Goal: Information Seeking & Learning: Learn about a topic

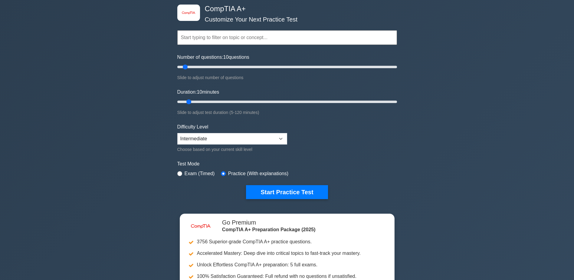
scroll to position [30, 0]
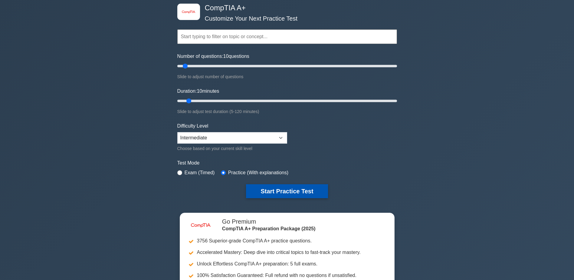
click at [273, 187] on button "Start Practice Test" at bounding box center [287, 191] width 82 height 14
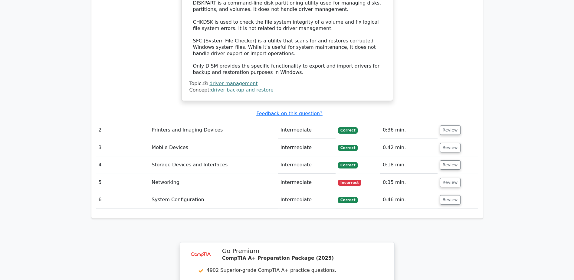
scroll to position [817, 0]
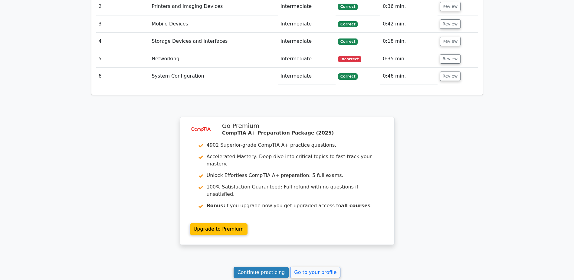
click at [266, 266] on link "Continue practicing" at bounding box center [261, 272] width 55 height 12
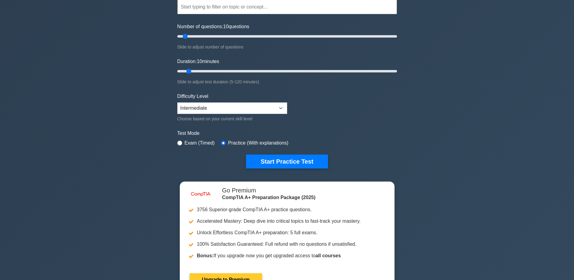
scroll to position [61, 0]
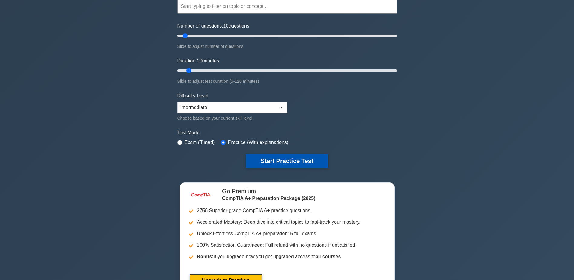
click at [272, 162] on button "Start Practice Test" at bounding box center [287, 161] width 82 height 14
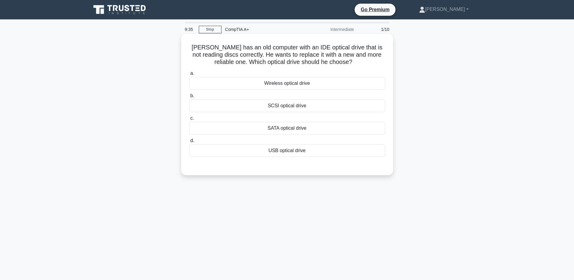
click at [286, 153] on div "USB optical drive" at bounding box center [287, 150] width 196 height 13
click at [189, 143] on input "d. USB optical drive" at bounding box center [189, 141] width 0 height 4
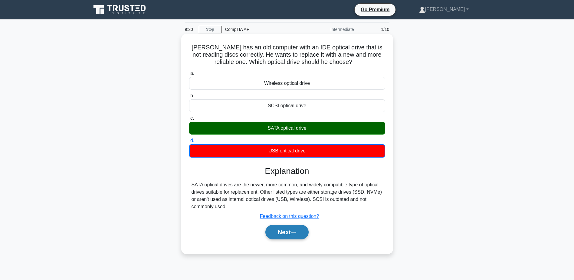
click at [293, 231] on icon at bounding box center [293, 232] width 5 height 3
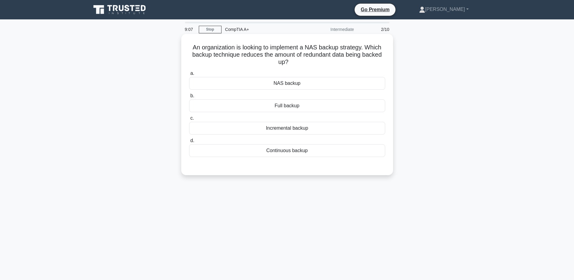
click at [285, 82] on div "NAS backup" at bounding box center [287, 83] width 196 height 13
click at [189, 75] on input "a. NAS backup" at bounding box center [189, 73] width 0 height 4
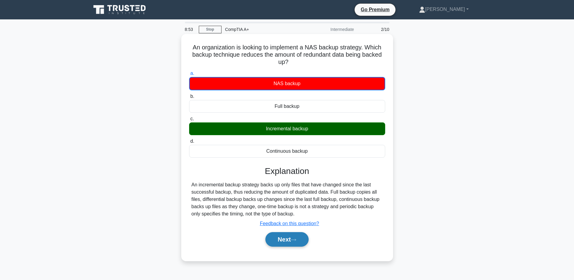
click at [277, 242] on button "Next" at bounding box center [286, 239] width 43 height 15
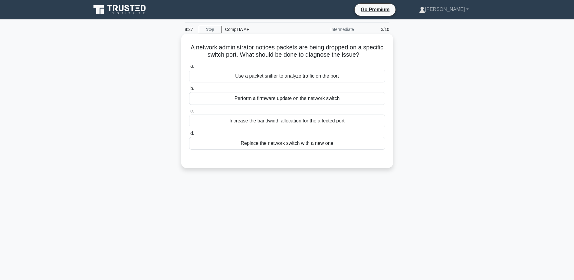
click at [295, 78] on div "Use a packet sniffer to analyze traffic on the port" at bounding box center [287, 76] width 196 height 13
click at [189, 68] on input "a. Use a packet sniffer to analyze traffic on the port" at bounding box center [189, 66] width 0 height 4
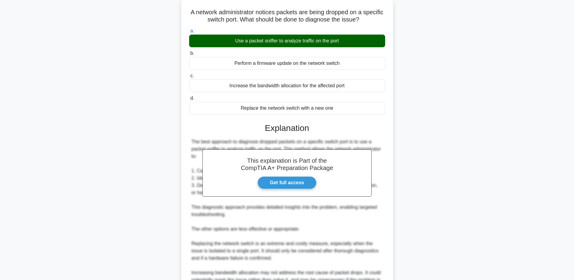
scroll to position [121, 0]
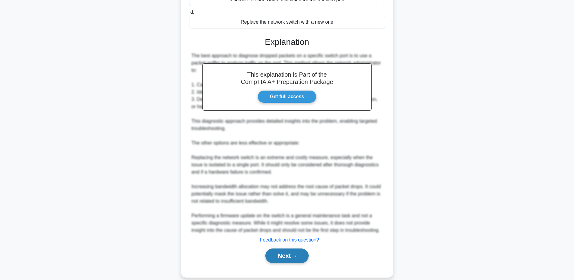
click at [291, 253] on button "Next" at bounding box center [286, 255] width 43 height 15
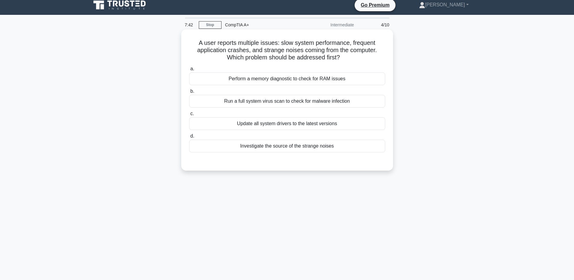
scroll to position [0, 0]
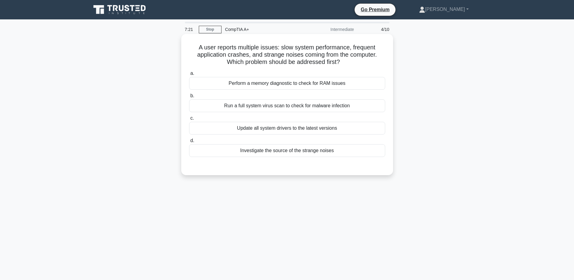
click at [277, 152] on div "Investigate the source of the strange noises" at bounding box center [287, 150] width 196 height 13
click at [189, 143] on input "d. Investigate the source of the strange noises" at bounding box center [189, 141] width 0 height 4
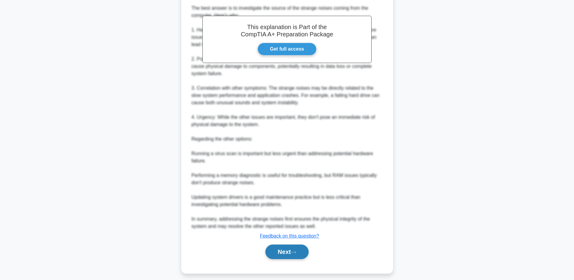
scroll to position [181, 0]
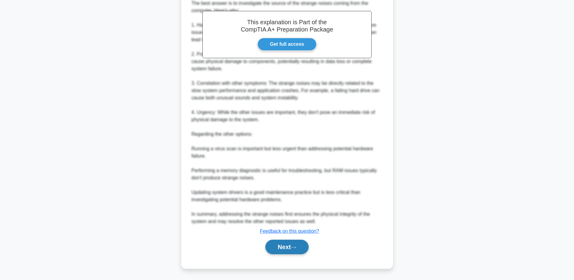
click at [295, 244] on button "Next" at bounding box center [286, 246] width 43 height 15
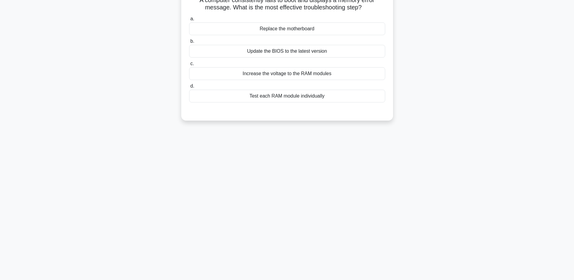
scroll to position [17, 0]
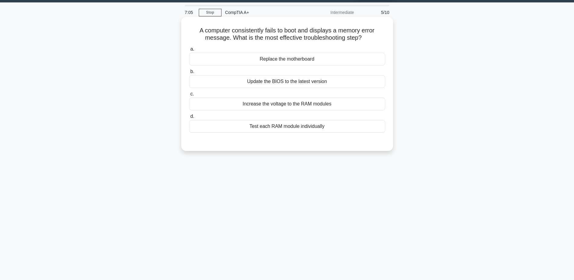
click at [291, 84] on div "Update the BIOS to the latest version" at bounding box center [287, 81] width 196 height 13
click at [189, 74] on input "b. Update the BIOS to the latest version" at bounding box center [189, 72] width 0 height 4
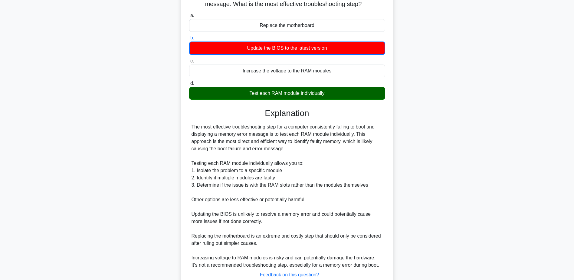
scroll to position [77, 0]
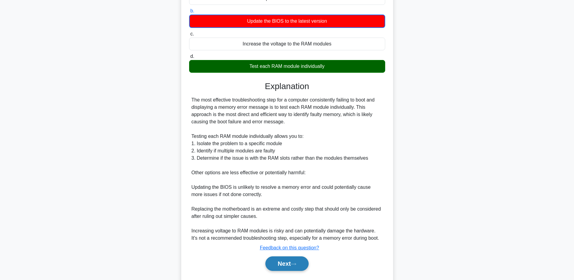
click at [288, 261] on button "Next" at bounding box center [286, 263] width 43 height 15
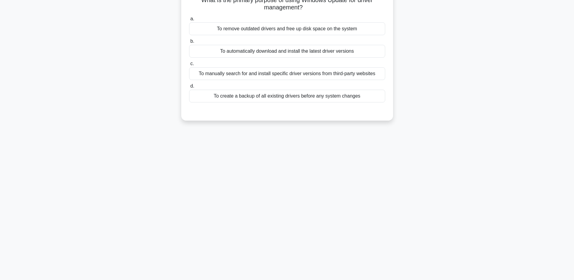
scroll to position [17, 0]
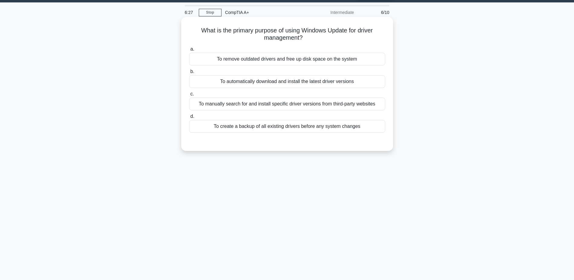
click at [273, 84] on div "To automatically download and install the latest driver versions" at bounding box center [287, 81] width 196 height 13
click at [189, 74] on input "b. To automatically download and install the latest driver versions" at bounding box center [189, 72] width 0 height 4
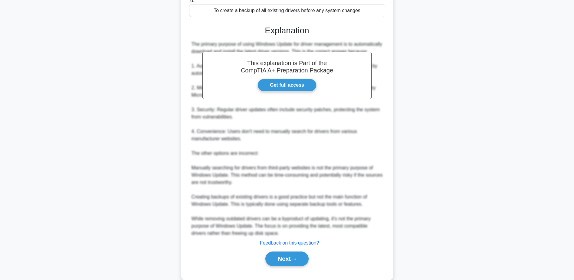
scroll to position [138, 0]
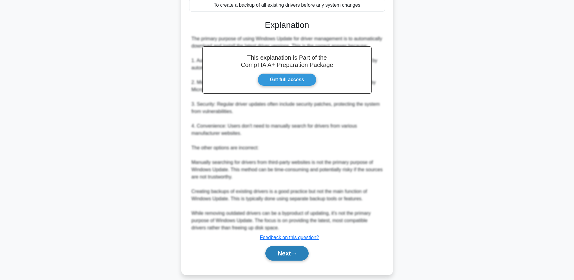
click at [297, 258] on button "Next" at bounding box center [286, 253] width 43 height 15
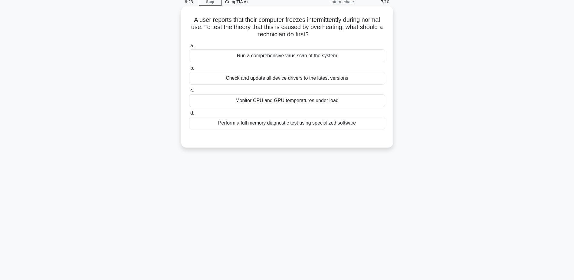
scroll to position [17, 0]
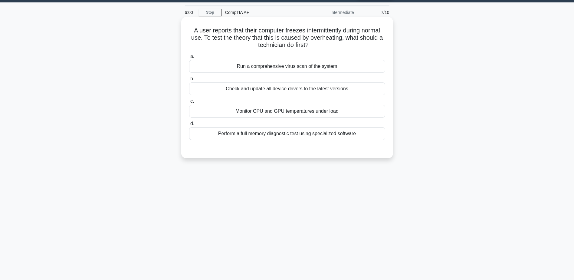
click at [286, 71] on div "Run a comprehensive virus scan of the system" at bounding box center [287, 66] width 196 height 13
click at [189, 58] on input "a. Run a comprehensive virus scan of the system" at bounding box center [189, 56] width 0 height 4
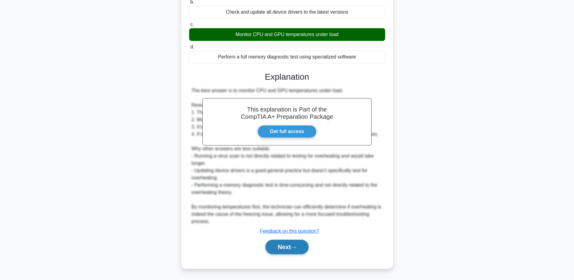
click at [302, 250] on button "Next" at bounding box center [286, 246] width 43 height 15
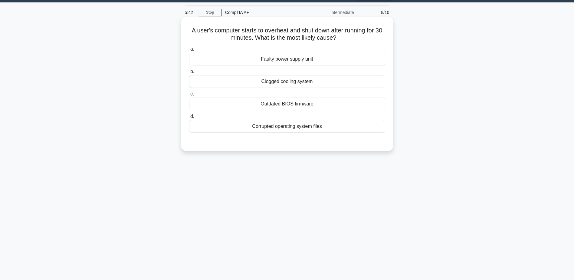
click at [291, 85] on div "Clogged cooling system" at bounding box center [287, 81] width 196 height 13
click at [189, 74] on input "b. Clogged cooling system" at bounding box center [189, 72] width 0 height 4
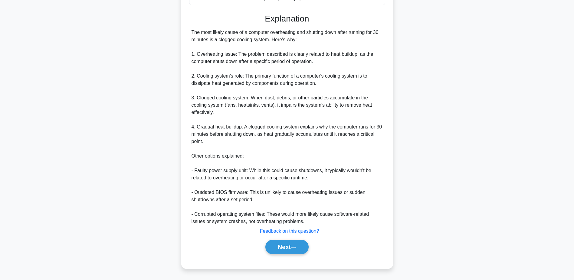
scroll to position [145, 0]
click at [300, 244] on button "Next" at bounding box center [286, 246] width 43 height 15
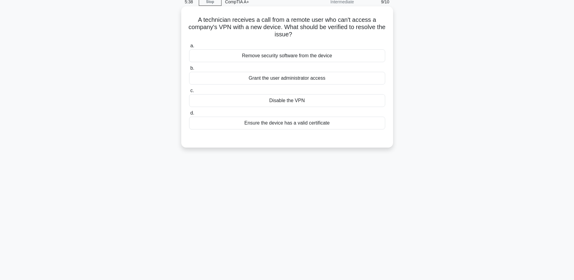
scroll to position [17, 0]
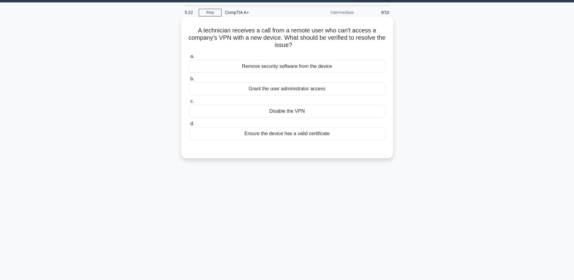
click at [302, 137] on div "Ensure the device has a valid certificate" at bounding box center [287, 133] width 196 height 13
click at [189, 126] on input "d. Ensure the device has a valid certificate" at bounding box center [189, 124] width 0 height 4
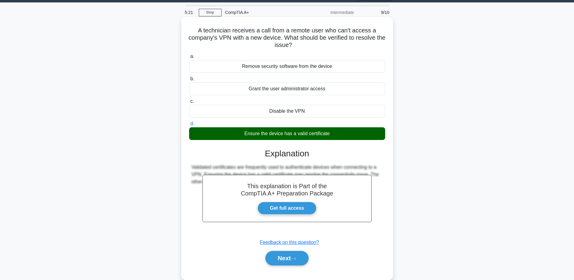
scroll to position [47, 0]
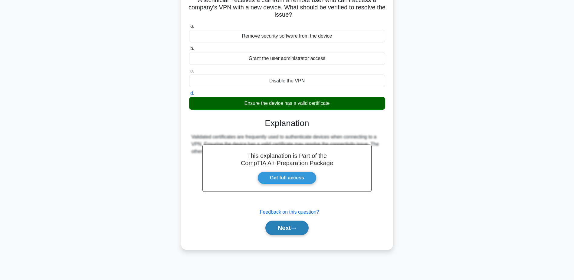
click at [296, 229] on icon at bounding box center [293, 227] width 5 height 3
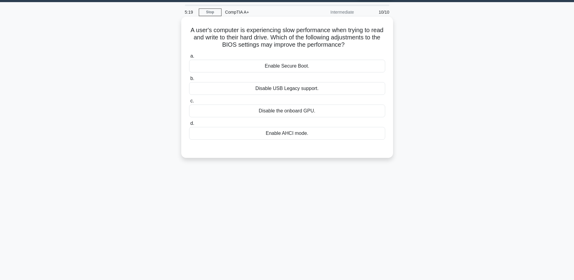
scroll to position [17, 0]
click at [286, 137] on div "Enable AHCI mode." at bounding box center [287, 133] width 196 height 13
click at [189, 126] on input "d. Enable AHCI mode." at bounding box center [189, 124] width 0 height 4
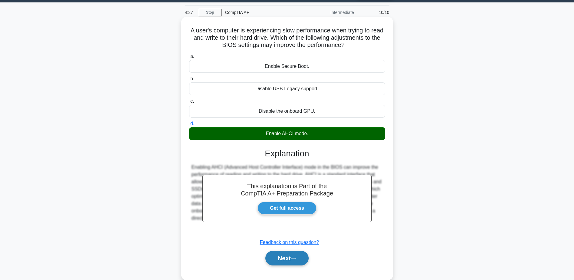
click at [282, 261] on button "Next" at bounding box center [286, 258] width 43 height 15
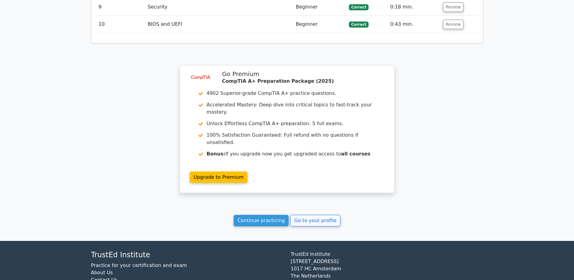
scroll to position [883, 0]
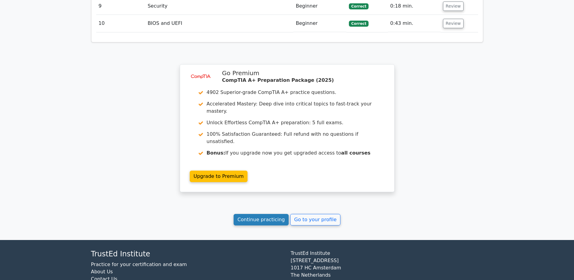
click at [255, 214] on link "Continue practicing" at bounding box center [261, 220] width 55 height 12
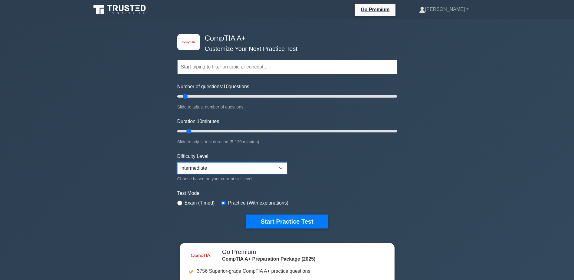
click at [220, 169] on select "Beginner Intermediate Expert" at bounding box center [232, 168] width 110 height 12
select select "expert"
click at [177, 162] on select "Beginner Intermediate Expert" at bounding box center [232, 168] width 110 height 12
click at [276, 221] on button "Start Practice Test" at bounding box center [287, 221] width 82 height 14
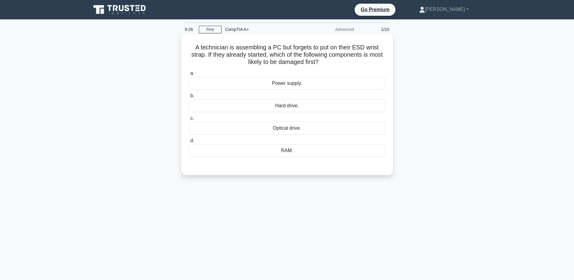
click at [285, 87] on div "Power supply." at bounding box center [287, 83] width 196 height 13
click at [189, 75] on input "a. Power supply." at bounding box center [189, 73] width 0 height 4
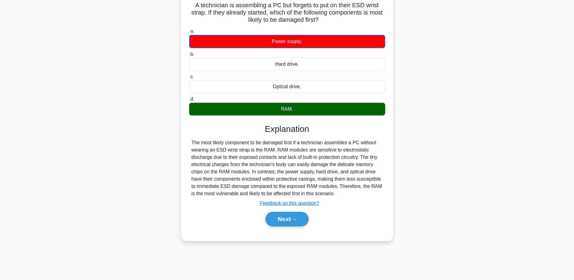
scroll to position [47, 0]
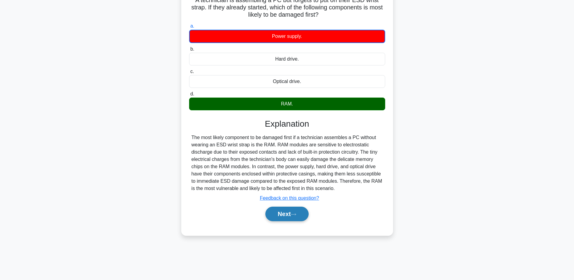
click at [289, 218] on button "Next" at bounding box center [286, 213] width 43 height 15
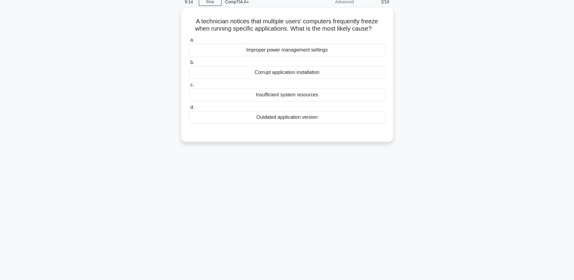
scroll to position [17, 0]
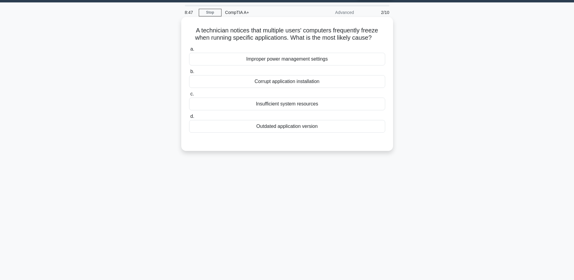
click at [294, 84] on div "Corrupt application installation" at bounding box center [287, 81] width 196 height 13
click at [189, 74] on input "b. Corrupt application installation" at bounding box center [189, 72] width 0 height 4
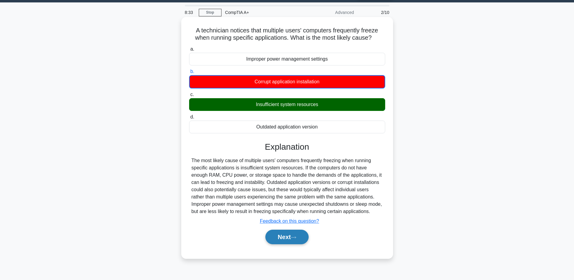
click at [285, 242] on button "Next" at bounding box center [286, 236] width 43 height 15
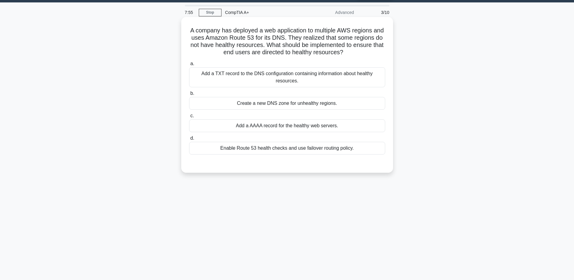
click at [294, 81] on div "Add a TXT record to the DNS configuration containing information about healthy …" at bounding box center [287, 77] width 196 height 20
click at [189, 66] on input "a. Add a TXT record to the DNS configuration containing information about healt…" at bounding box center [189, 64] width 0 height 4
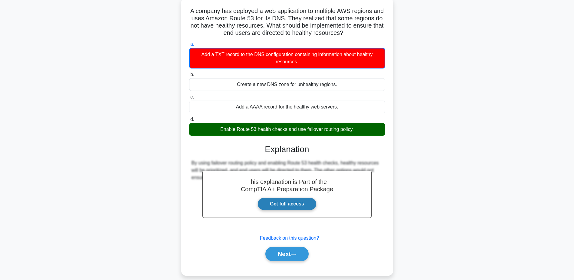
scroll to position [47, 0]
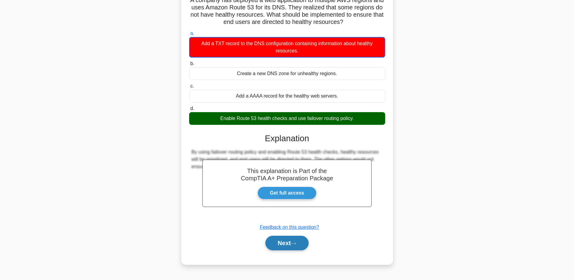
click at [288, 243] on button "Next" at bounding box center [286, 242] width 43 height 15
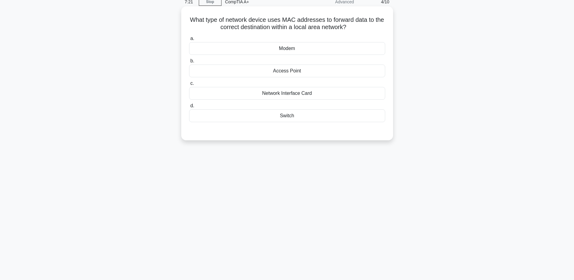
scroll to position [17, 0]
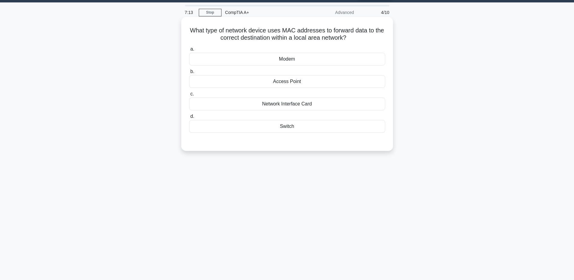
click at [288, 124] on div "Switch" at bounding box center [287, 126] width 196 height 13
click at [189, 118] on input "d. Switch" at bounding box center [189, 116] width 0 height 4
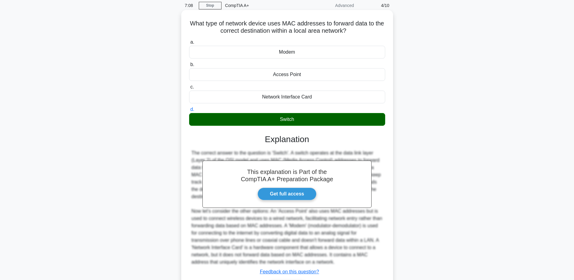
scroll to position [35, 0]
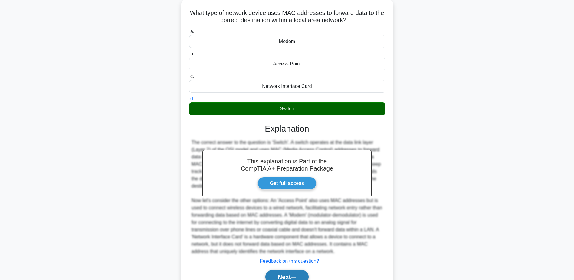
click at [287, 273] on button "Next" at bounding box center [286, 276] width 43 height 15
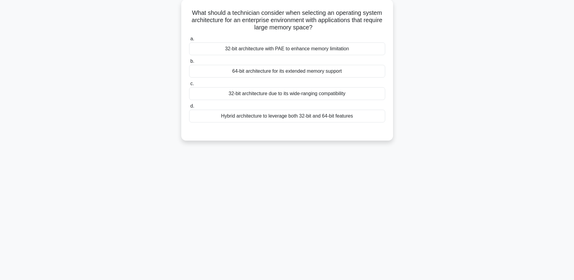
click at [279, 74] on div "64-bit architecture for its extended memory support" at bounding box center [287, 71] width 196 height 13
click at [189, 63] on input "b. 64-bit architecture for its extended memory support" at bounding box center [189, 61] width 0 height 4
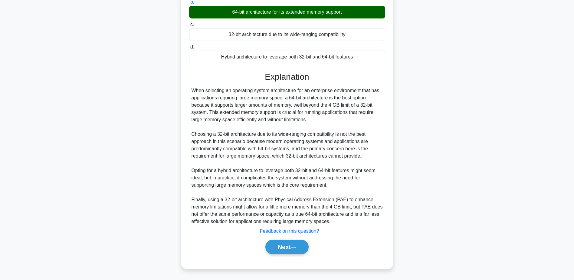
scroll to position [94, 0]
click at [284, 244] on button "Next" at bounding box center [286, 246] width 43 height 15
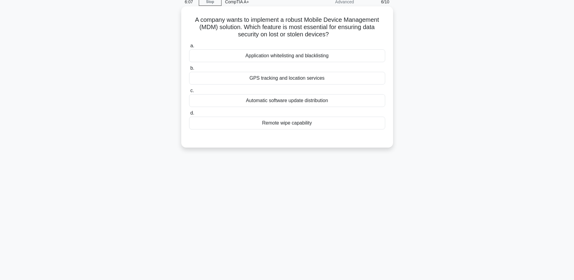
scroll to position [17, 0]
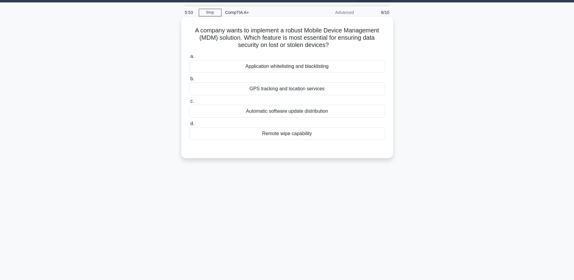
click at [302, 134] on div "Remote wipe capability" at bounding box center [287, 133] width 196 height 13
click at [189, 126] on input "d. Remote wipe capability" at bounding box center [189, 124] width 0 height 4
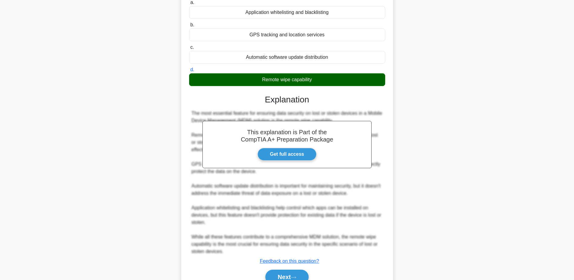
scroll to position [101, 0]
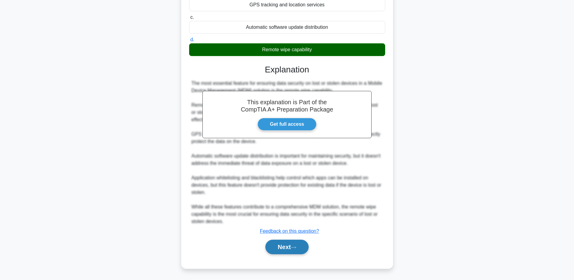
click at [281, 253] on button "Next" at bounding box center [286, 246] width 43 height 15
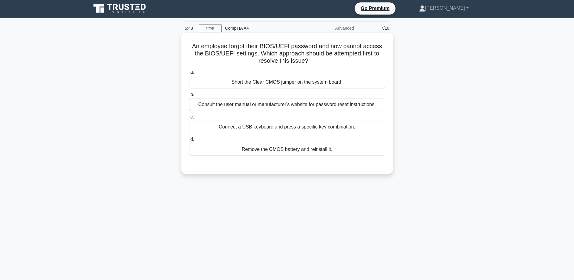
scroll to position [0, 0]
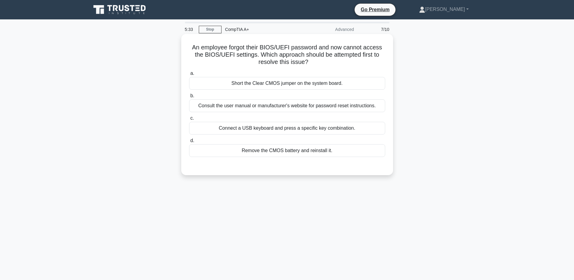
click at [289, 104] on div "Consult the user manual or manufacturer's website for password reset instructio…" at bounding box center [287, 105] width 196 height 13
drag, startPoint x: 289, startPoint y: 104, endPoint x: 274, endPoint y: 107, distance: 14.4
click at [274, 107] on div "Consult the user manual or manufacturer's website for password reset instructio…" at bounding box center [287, 105] width 196 height 13
click at [189, 98] on input "b. Consult the user manual or manufacturer's website for password reset instruc…" at bounding box center [189, 96] width 0 height 4
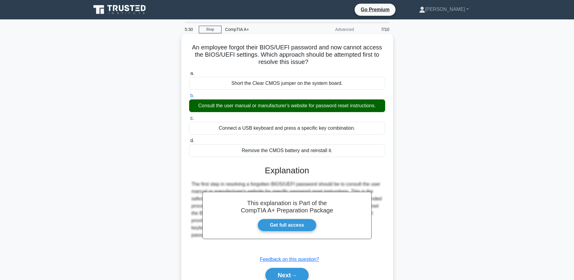
scroll to position [30, 0]
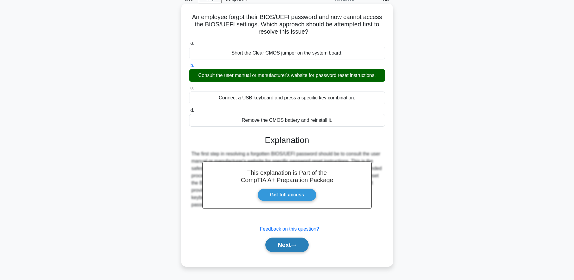
click at [287, 246] on button "Next" at bounding box center [286, 244] width 43 height 15
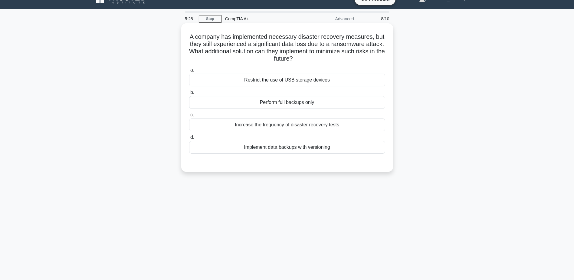
scroll to position [0, 0]
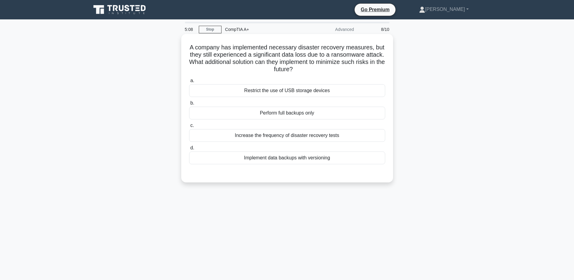
click at [301, 136] on div "Increase the frequency of disaster recovery tests" at bounding box center [287, 135] width 196 height 13
click at [189, 127] on input "c. Increase the frequency of disaster recovery tests" at bounding box center [189, 125] width 0 height 4
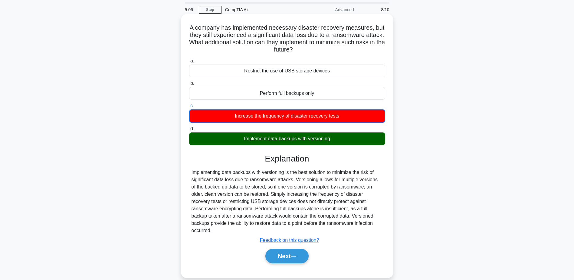
scroll to position [30, 0]
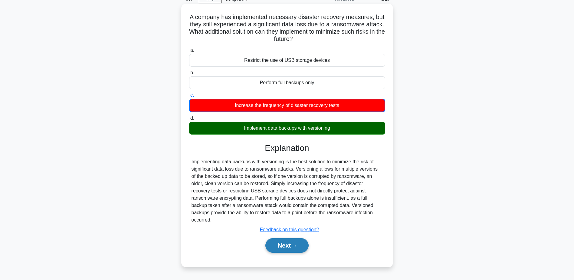
click at [279, 238] on button "Next" at bounding box center [286, 245] width 43 height 15
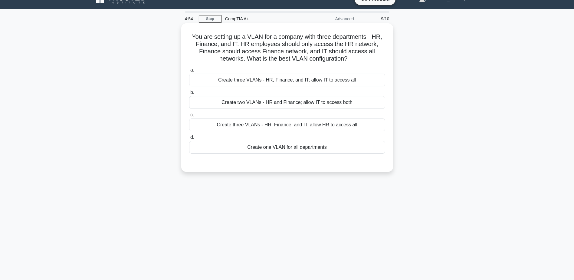
scroll to position [0, 0]
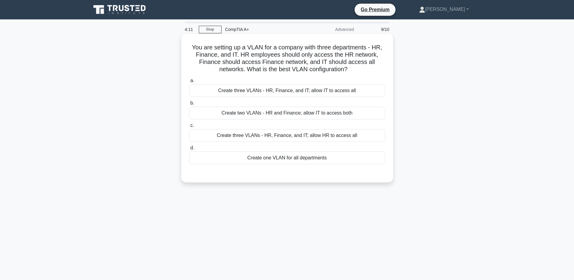
click at [287, 94] on div "Create three VLANs - HR, Finance, and IT; allow IT to access all" at bounding box center [287, 90] width 196 height 13
click at [189, 83] on input "a. Create three VLANs - HR, Finance, and IT; allow IT to access all" at bounding box center [189, 81] width 0 height 4
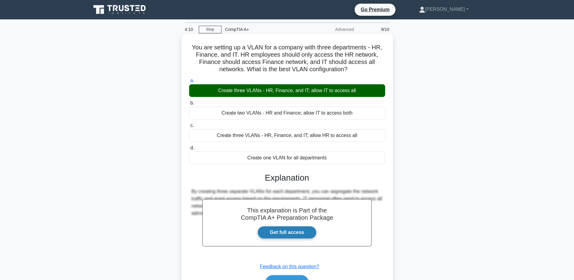
scroll to position [30, 0]
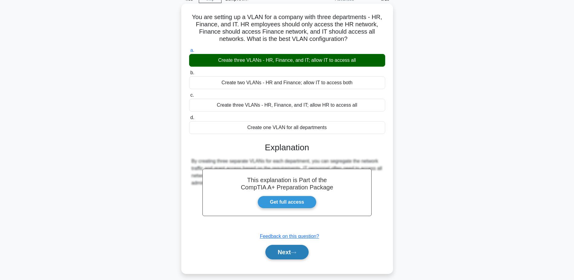
click at [294, 250] on button "Next" at bounding box center [286, 252] width 43 height 15
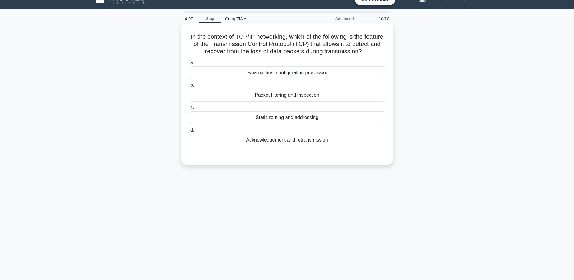
scroll to position [0, 0]
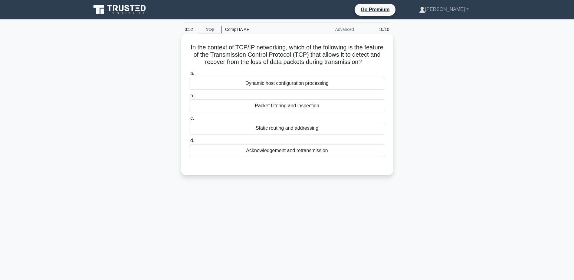
click at [284, 90] on div "Dynamic host configuration processing" at bounding box center [287, 83] width 196 height 13
click at [189, 75] on input "a. Dynamic host configuration processing" at bounding box center [189, 73] width 0 height 4
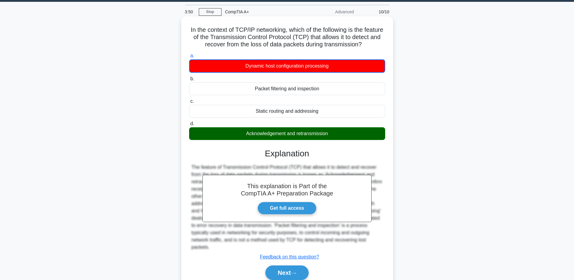
scroll to position [51, 0]
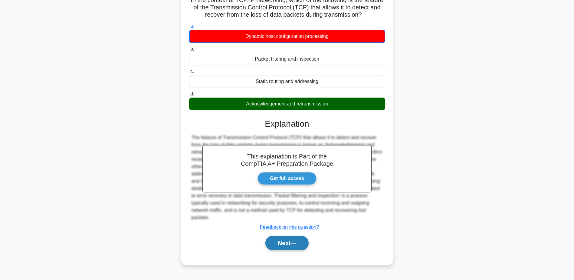
click at [286, 248] on button "Next" at bounding box center [286, 242] width 43 height 15
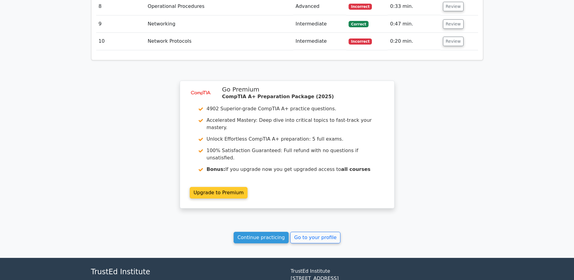
scroll to position [892, 0]
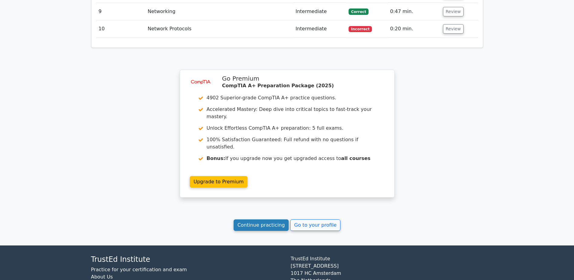
click at [261, 219] on link "Continue practicing" at bounding box center [261, 225] width 55 height 12
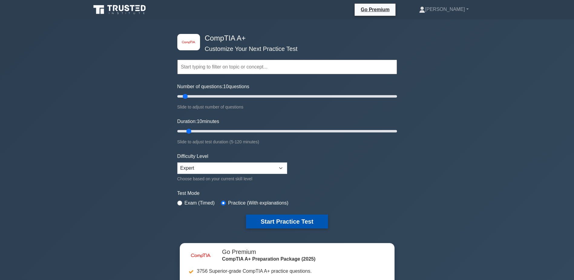
click at [288, 223] on button "Start Practice Test" at bounding box center [287, 221] width 82 height 14
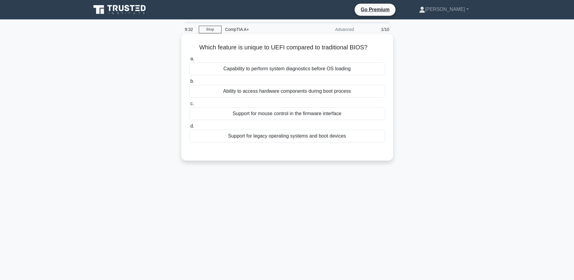
click at [282, 94] on div "Ability to access hardware components during boot process" at bounding box center [287, 91] width 196 height 13
click at [189, 83] on input "b. Ability to access hardware components during boot process" at bounding box center [189, 81] width 0 height 4
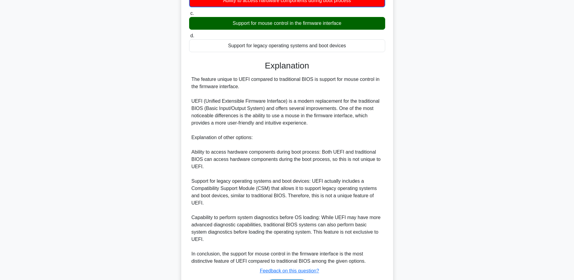
scroll to position [121, 0]
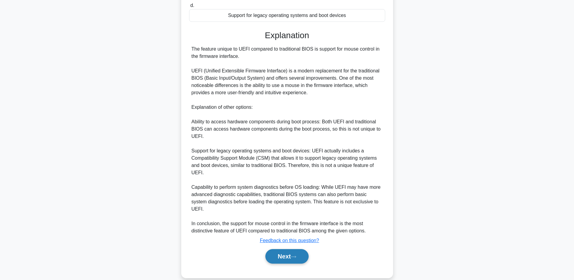
click at [296, 255] on icon at bounding box center [293, 256] width 5 height 2
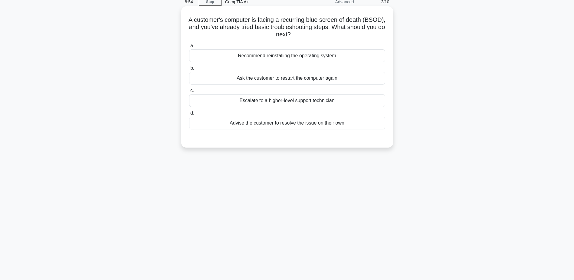
scroll to position [17, 0]
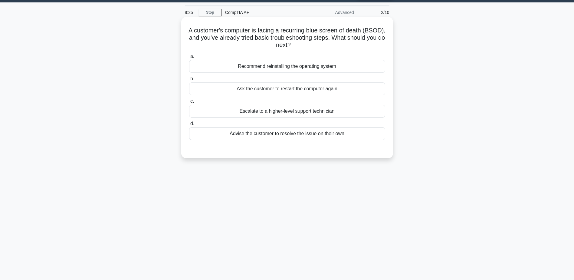
click at [274, 110] on div "Escalate to a higher-level support technician" at bounding box center [287, 111] width 196 height 13
click at [189, 103] on input "c. Escalate to a higher-level support technician" at bounding box center [189, 101] width 0 height 4
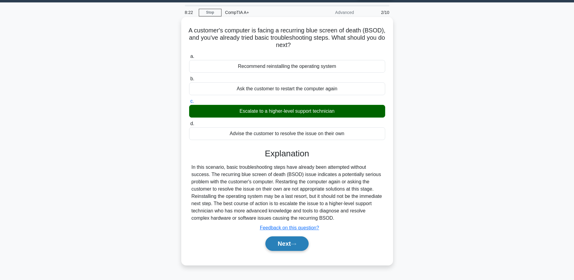
click at [290, 242] on button "Next" at bounding box center [286, 243] width 43 height 15
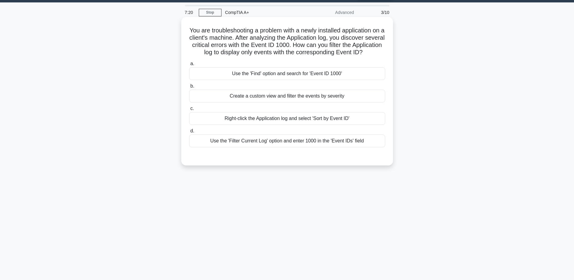
click at [283, 125] on div "Right-click the Application log and select 'Sort by Event ID'" at bounding box center [287, 118] width 196 height 13
click at [189, 110] on input "c. Right-click the Application log and select 'Sort by Event ID'" at bounding box center [189, 109] width 0 height 4
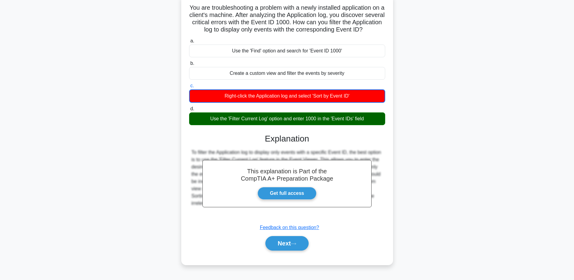
scroll to position [47, 0]
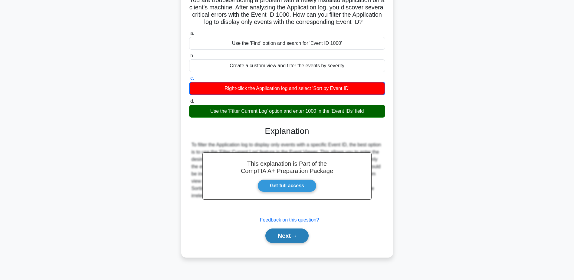
click at [291, 243] on button "Next" at bounding box center [286, 235] width 43 height 15
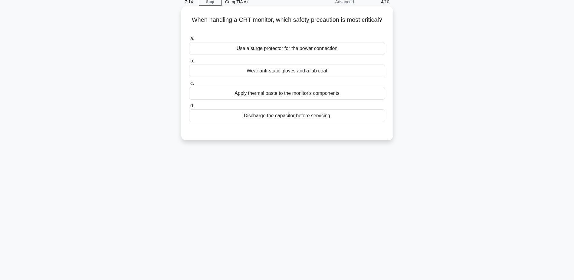
scroll to position [17, 0]
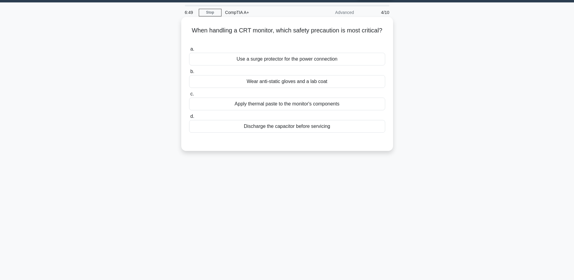
click at [325, 131] on div "Discharge the capacitor before servicing" at bounding box center [287, 126] width 196 height 13
click at [189, 118] on input "d. Discharge the capacitor before servicing" at bounding box center [189, 116] width 0 height 4
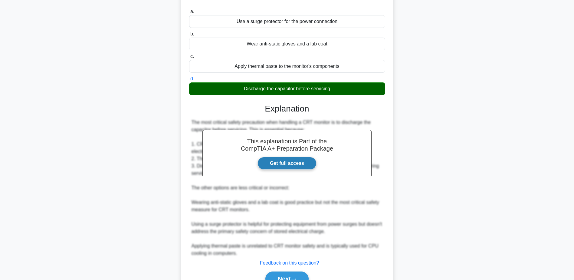
scroll to position [77, 0]
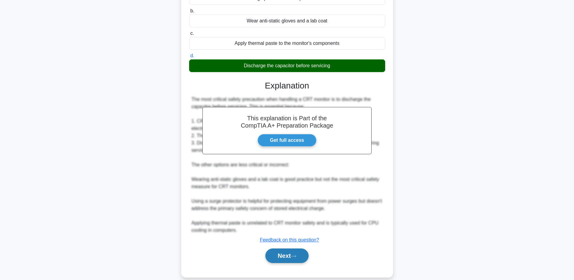
click at [301, 254] on button "Next" at bounding box center [286, 255] width 43 height 15
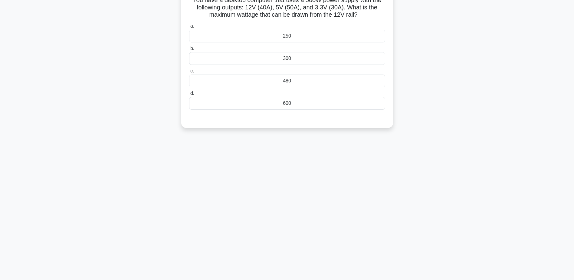
scroll to position [17, 0]
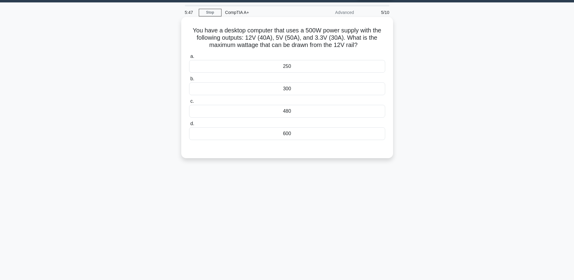
click at [268, 67] on div "250" at bounding box center [287, 66] width 196 height 13
click at [189, 58] on input "a. 250" at bounding box center [189, 56] width 0 height 4
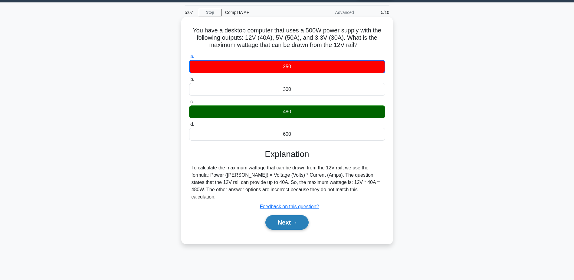
click at [298, 219] on button "Next" at bounding box center [286, 222] width 43 height 15
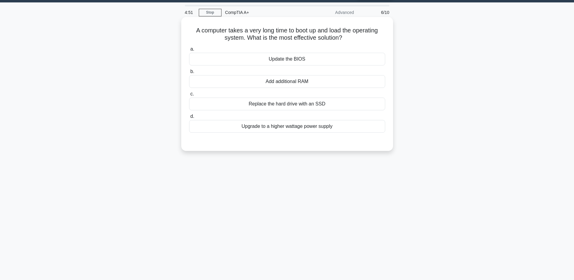
click at [286, 84] on div "Add additional RAM" at bounding box center [287, 81] width 196 height 13
click at [189, 74] on input "b. Add additional RAM" at bounding box center [189, 72] width 0 height 4
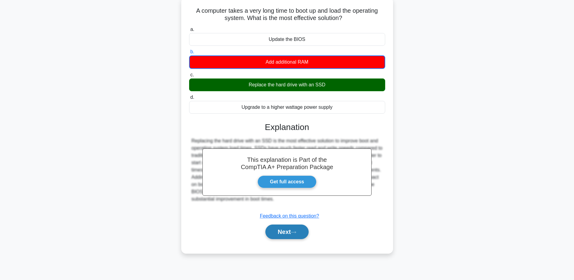
scroll to position [47, 0]
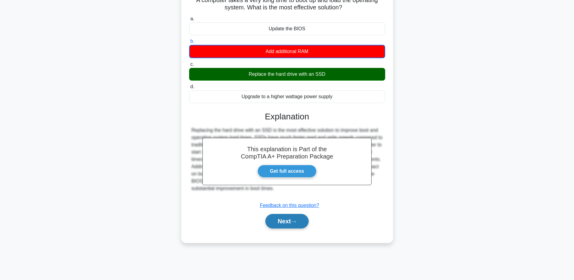
click at [284, 222] on button "Next" at bounding box center [286, 221] width 43 height 15
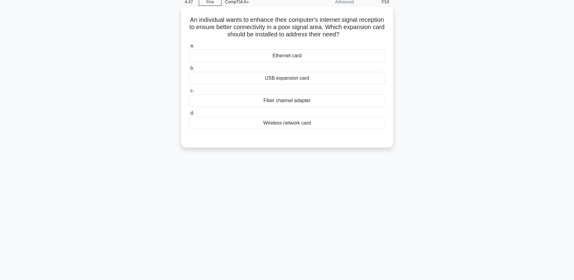
scroll to position [17, 0]
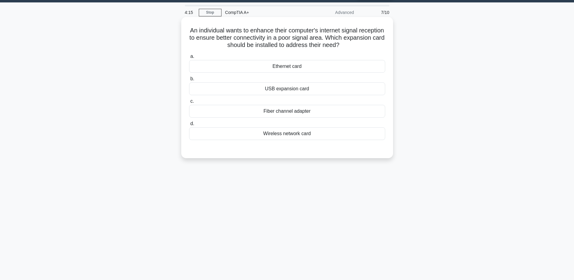
click at [302, 134] on div "Wireless network card" at bounding box center [287, 133] width 196 height 13
click at [189, 126] on input "d. Wireless network card" at bounding box center [189, 124] width 0 height 4
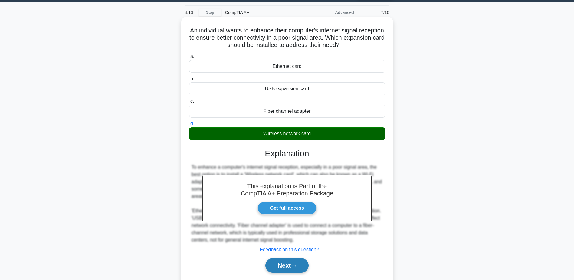
click at [290, 265] on button "Next" at bounding box center [286, 265] width 43 height 15
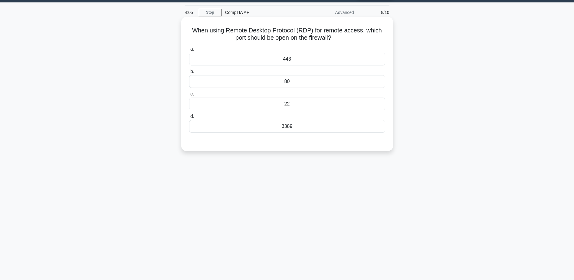
click at [288, 83] on div "80" at bounding box center [287, 81] width 196 height 13
click at [189, 74] on input "b. 80" at bounding box center [189, 72] width 0 height 4
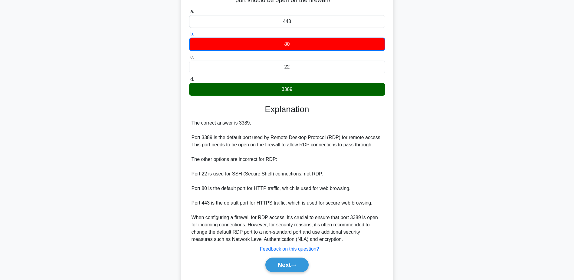
scroll to position [73, 0]
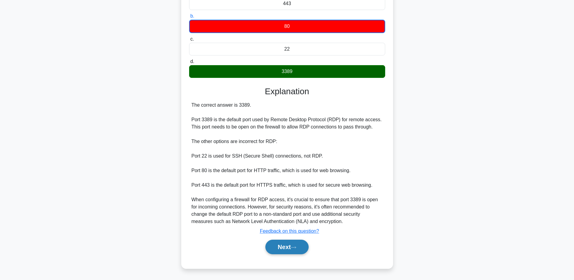
click at [284, 248] on button "Next" at bounding box center [286, 246] width 43 height 15
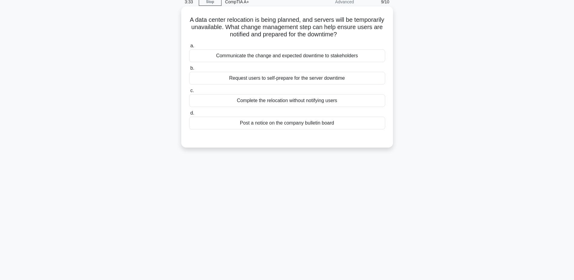
scroll to position [17, 0]
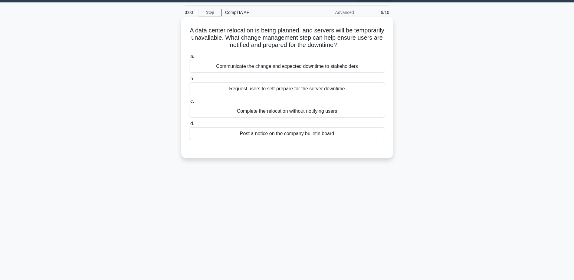
click at [281, 136] on div "Post a notice on the company bulletin board" at bounding box center [287, 133] width 196 height 13
click at [189, 126] on input "d. Post a notice on the company bulletin board" at bounding box center [189, 124] width 0 height 4
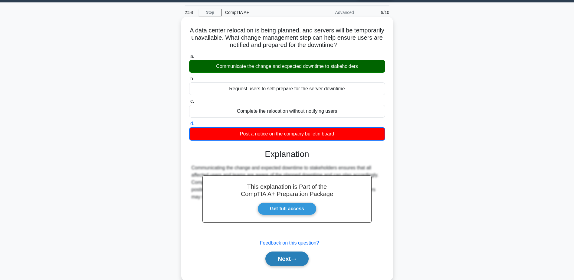
click at [281, 254] on button "Next" at bounding box center [286, 258] width 43 height 15
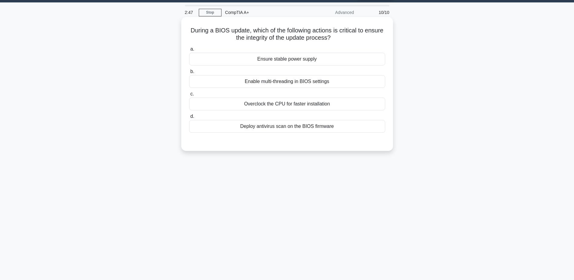
click at [288, 61] on div "Ensure stable power supply" at bounding box center [287, 59] width 196 height 13
click at [189, 51] on input "a. Ensure stable power supply" at bounding box center [189, 49] width 0 height 4
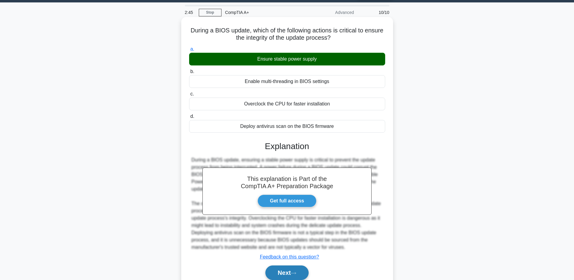
click at [284, 270] on button "Next" at bounding box center [286, 272] width 43 height 15
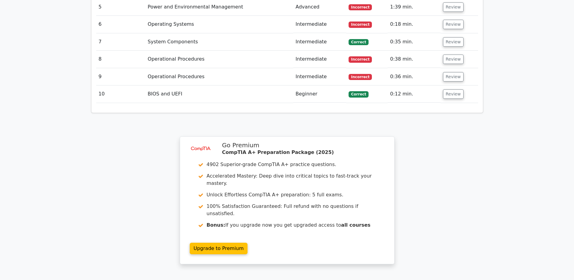
scroll to position [974, 0]
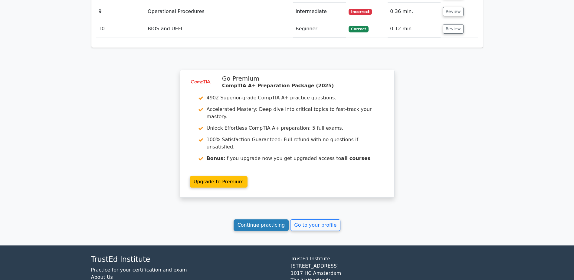
click at [268, 219] on link "Continue practicing" at bounding box center [261, 225] width 55 height 12
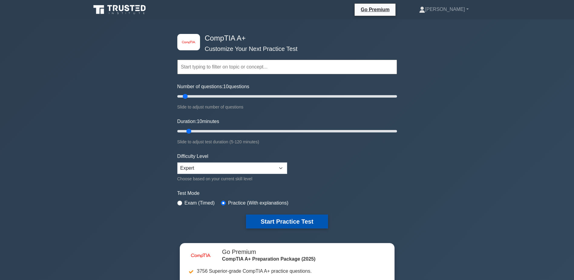
click at [268, 219] on button "Start Practice Test" at bounding box center [287, 221] width 82 height 14
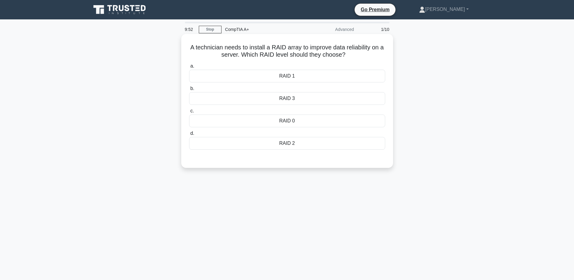
click at [302, 120] on div "RAID 0" at bounding box center [287, 120] width 196 height 13
click at [189, 113] on input "c. RAID 0" at bounding box center [189, 111] width 0 height 4
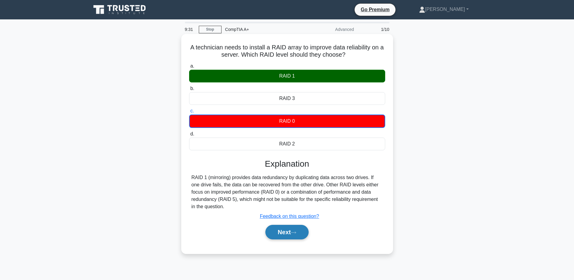
click at [301, 233] on button "Next" at bounding box center [286, 232] width 43 height 15
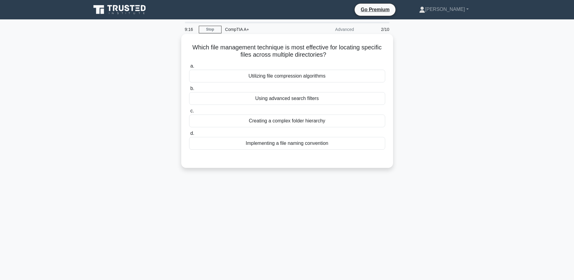
click at [307, 146] on div "Implementing a file naming convention" at bounding box center [287, 143] width 196 height 13
click at [189, 135] on input "d. Implementing a file naming convention" at bounding box center [189, 133] width 0 height 4
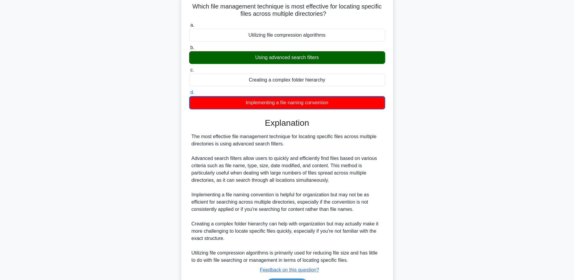
scroll to position [42, 0]
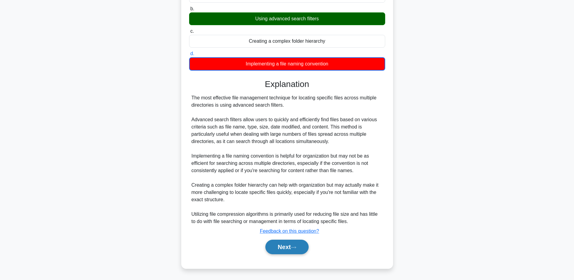
click at [292, 251] on button "Next" at bounding box center [286, 246] width 43 height 15
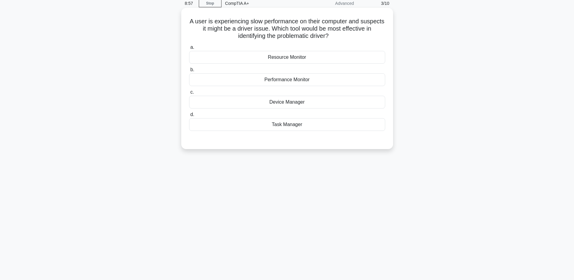
scroll to position [0, 0]
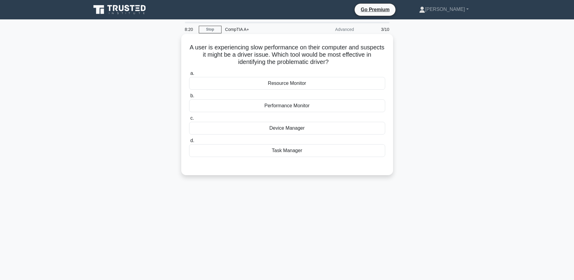
click at [287, 130] on div "Device Manager" at bounding box center [287, 128] width 196 height 13
click at [189, 120] on input "c. Device Manager" at bounding box center [189, 118] width 0 height 4
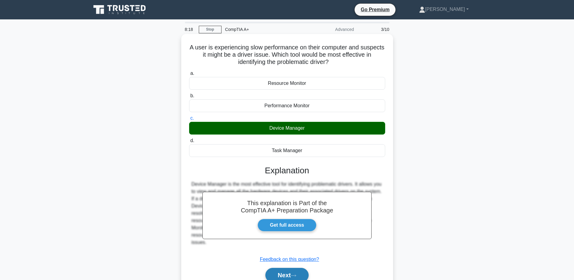
click at [289, 271] on button "Next" at bounding box center [286, 275] width 43 height 15
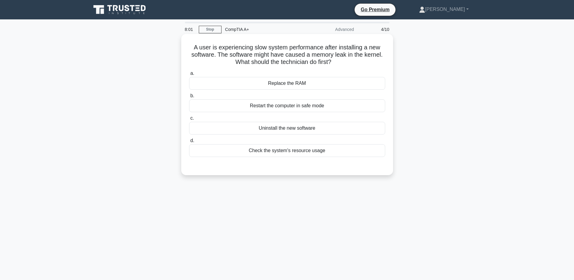
click at [287, 85] on div "Replace the RAM" at bounding box center [287, 83] width 196 height 13
click at [189, 75] on input "a. Replace the RAM" at bounding box center [189, 73] width 0 height 4
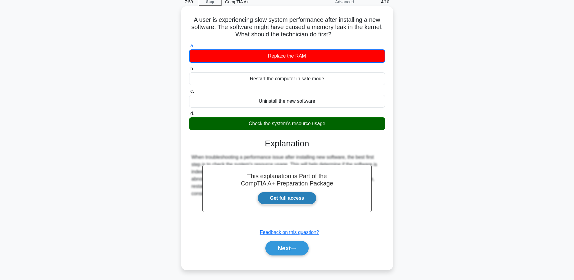
scroll to position [17, 0]
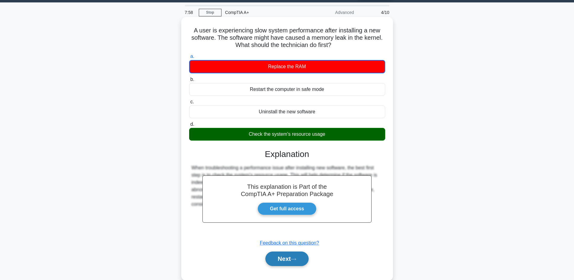
click at [289, 258] on button "Next" at bounding box center [286, 258] width 43 height 15
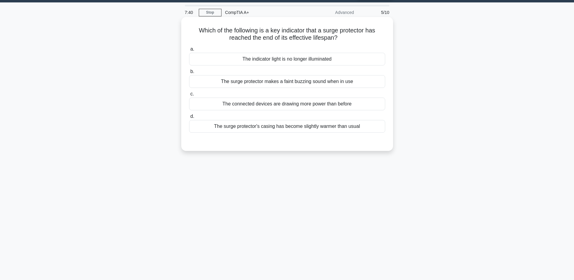
click at [302, 60] on div "The indicator light is no longer illuminated" at bounding box center [287, 59] width 196 height 13
click at [189, 51] on input "a. The indicator light is no longer illuminated" at bounding box center [189, 49] width 0 height 4
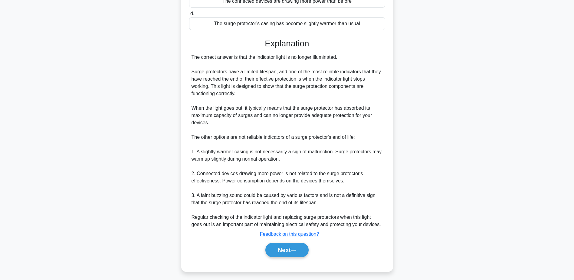
scroll to position [123, 0]
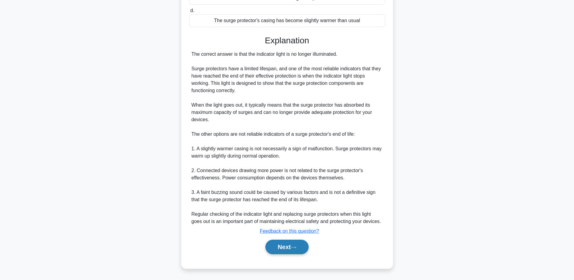
click at [289, 243] on button "Next" at bounding box center [286, 246] width 43 height 15
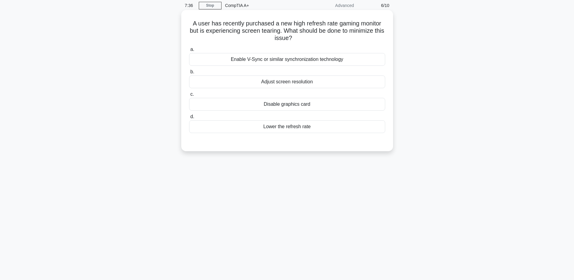
scroll to position [17, 0]
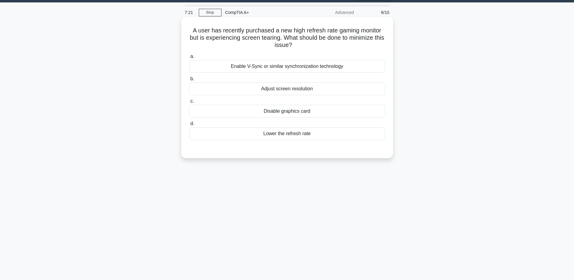
click at [283, 69] on div "Enable V-Sync or similar synchronization technology" at bounding box center [287, 66] width 196 height 13
click at [189, 58] on input "a. Enable V-Sync or similar synchronization technology" at bounding box center [189, 56] width 0 height 4
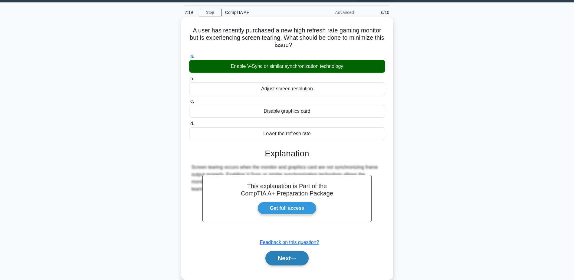
click at [289, 254] on button "Next" at bounding box center [286, 258] width 43 height 15
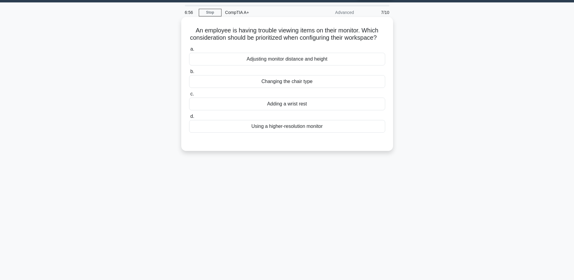
click at [278, 65] on div "Adjusting monitor distance and height" at bounding box center [287, 59] width 196 height 13
click at [189, 51] on input "a. Adjusting monitor distance and height" at bounding box center [189, 49] width 0 height 4
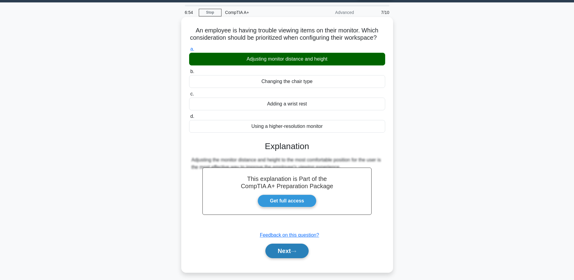
click at [292, 257] on button "Next" at bounding box center [286, 250] width 43 height 15
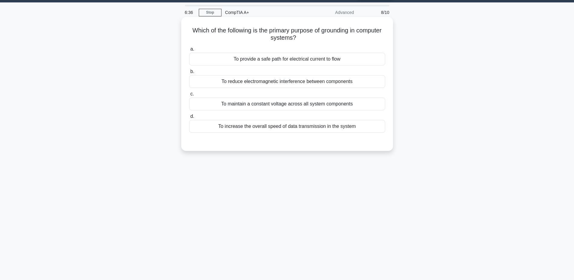
click at [302, 107] on div "To maintain a constant voltage across all system components" at bounding box center [287, 103] width 196 height 13
click at [189, 96] on input "c. To maintain a constant voltage across all system components" at bounding box center [189, 94] width 0 height 4
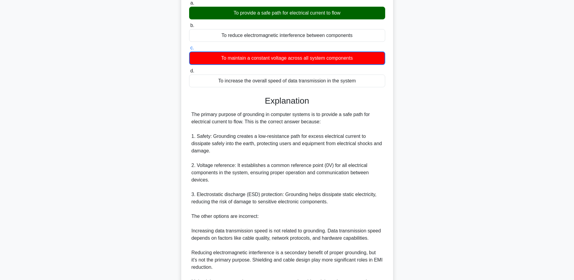
scroll to position [138, 0]
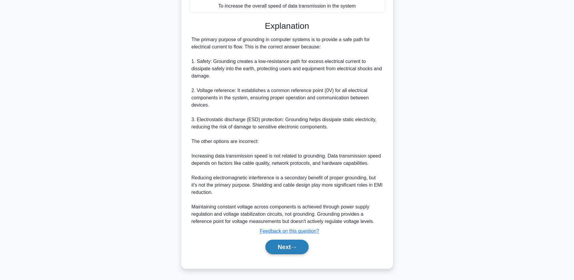
click at [286, 248] on button "Next" at bounding box center [286, 246] width 43 height 15
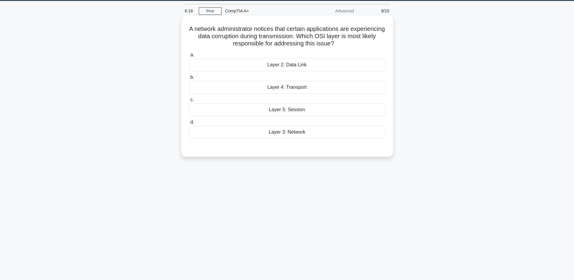
scroll to position [17, 0]
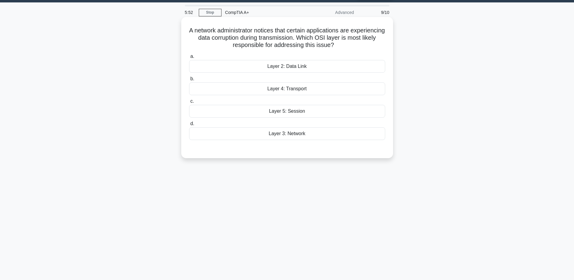
click at [311, 69] on div "Layer 2: Data Link" at bounding box center [287, 66] width 196 height 13
click at [189, 58] on input "a. Layer 2: Data Link" at bounding box center [189, 56] width 0 height 4
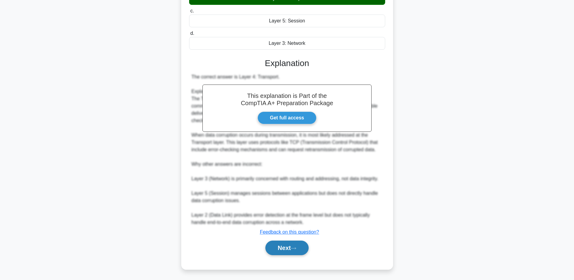
click at [286, 248] on button "Next" at bounding box center [286, 247] width 43 height 15
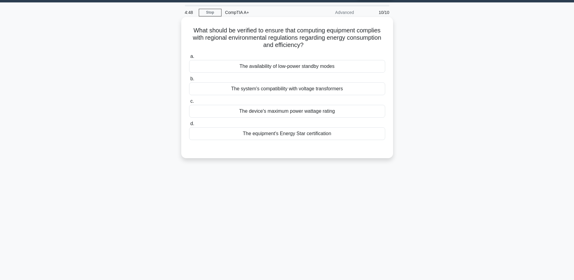
click at [302, 138] on div "The equipment's Energy Star certification" at bounding box center [287, 133] width 196 height 13
click at [189, 126] on input "d. The equipment's Energy Star certification" at bounding box center [189, 124] width 0 height 4
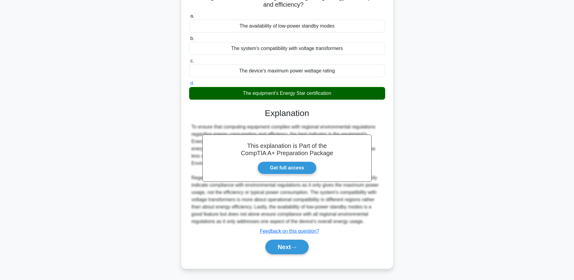
scroll to position [58, 0]
click at [293, 250] on button "Next" at bounding box center [286, 246] width 43 height 15
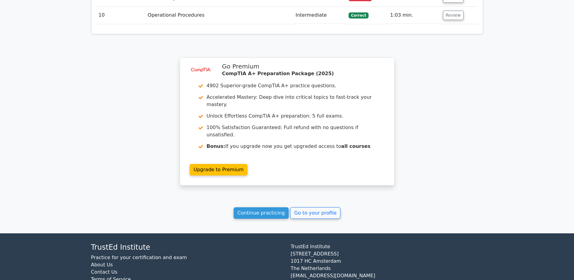
scroll to position [866, 0]
click at [273, 207] on link "Continue practicing" at bounding box center [261, 213] width 55 height 12
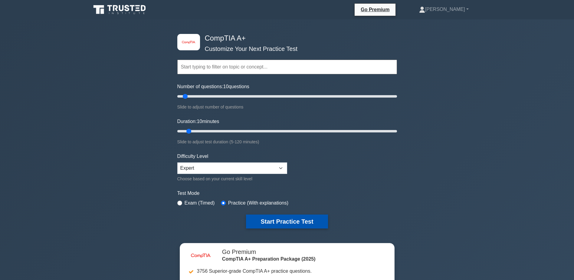
click at [297, 216] on button "Start Practice Test" at bounding box center [287, 221] width 82 height 14
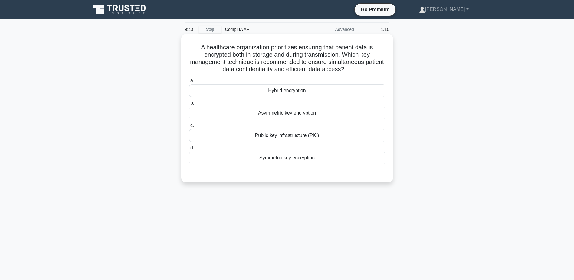
click at [313, 91] on div "Hybrid encryption" at bounding box center [287, 90] width 196 height 13
click at [189, 83] on input "a. Hybrid encryption" at bounding box center [189, 81] width 0 height 4
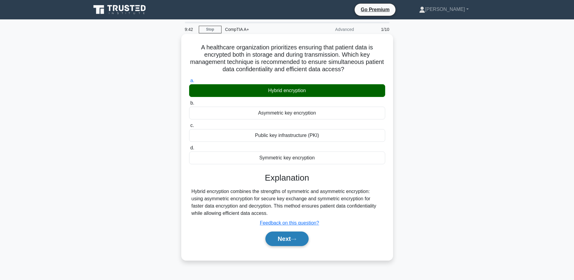
click at [294, 238] on icon at bounding box center [293, 238] width 5 height 3
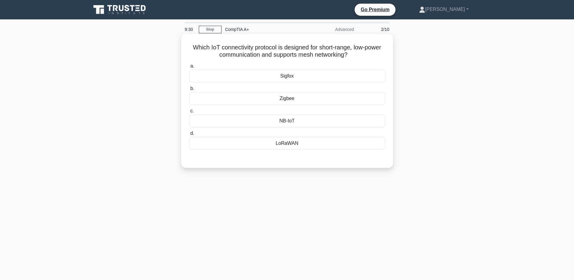
click at [284, 143] on div "LoRaWAN" at bounding box center [287, 143] width 196 height 13
click at [189, 135] on input "d. LoRaWAN" at bounding box center [189, 133] width 0 height 4
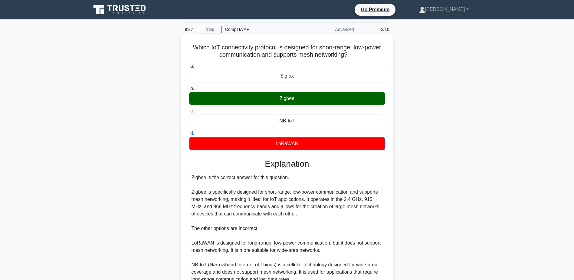
scroll to position [30, 0]
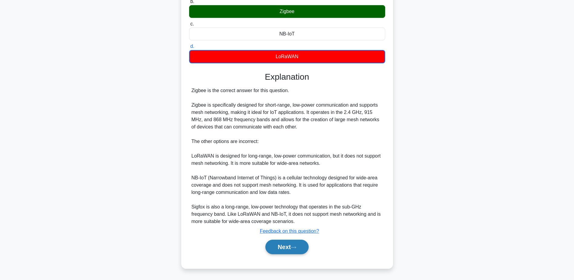
drag, startPoint x: 288, startPoint y: 249, endPoint x: 285, endPoint y: 239, distance: 9.9
click at [289, 249] on button "Next" at bounding box center [286, 246] width 43 height 15
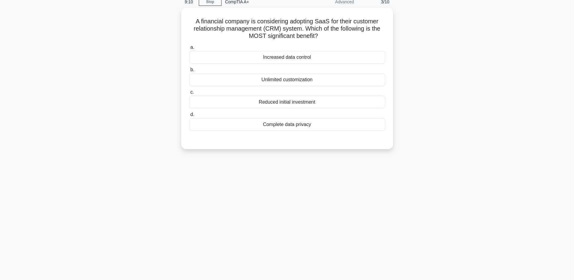
scroll to position [17, 0]
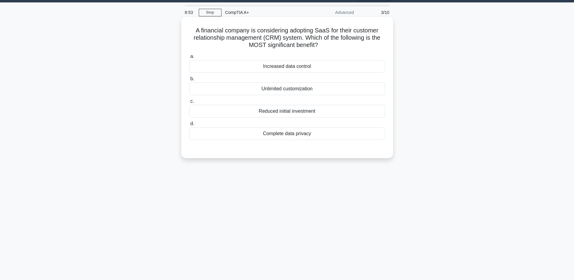
click at [311, 66] on div "Increased data control" at bounding box center [287, 66] width 196 height 13
click at [189, 58] on input "a. Increased data control" at bounding box center [189, 56] width 0 height 4
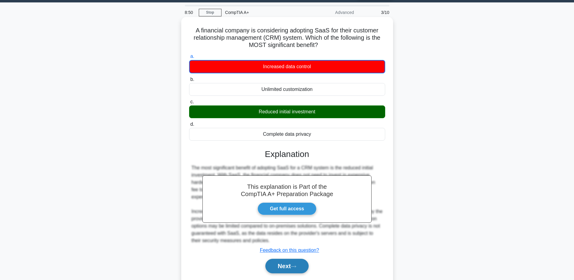
click at [291, 266] on button "Next" at bounding box center [286, 265] width 43 height 15
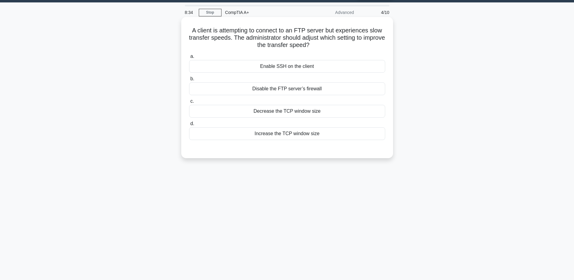
click at [289, 69] on div "Enable SSH on the client" at bounding box center [287, 66] width 196 height 13
click at [189, 58] on input "a. Enable SSH on the client" at bounding box center [189, 56] width 0 height 4
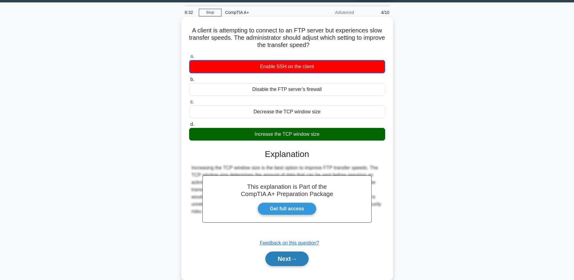
click at [301, 261] on button "Next" at bounding box center [286, 258] width 43 height 15
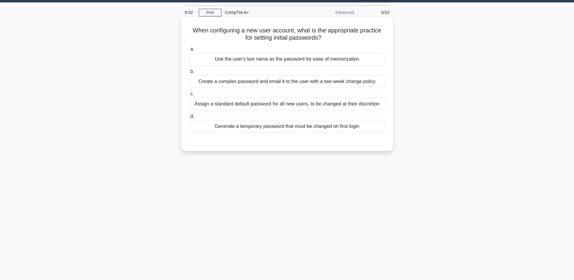
click at [299, 128] on div "Generate a temporary password that must be changed on first login" at bounding box center [287, 126] width 196 height 13
click at [189, 118] on input "d. Generate a temporary password that must be changed on first login" at bounding box center [189, 116] width 0 height 4
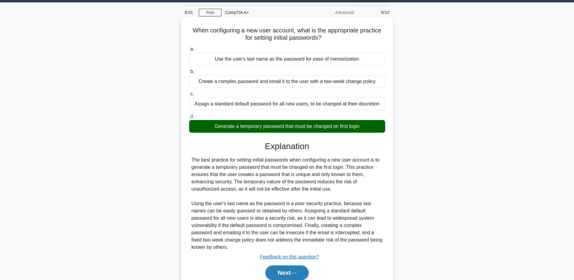
click at [291, 265] on button "Next" at bounding box center [286, 272] width 43 height 15
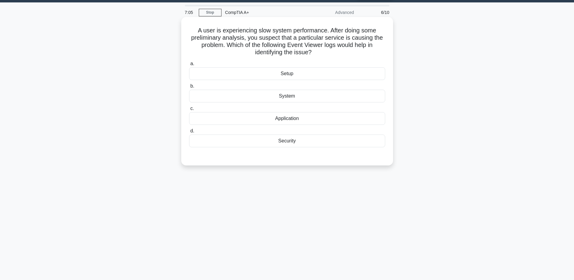
click at [295, 97] on div "System" at bounding box center [287, 96] width 196 height 13
click at [189, 88] on input "b. System" at bounding box center [189, 86] width 0 height 4
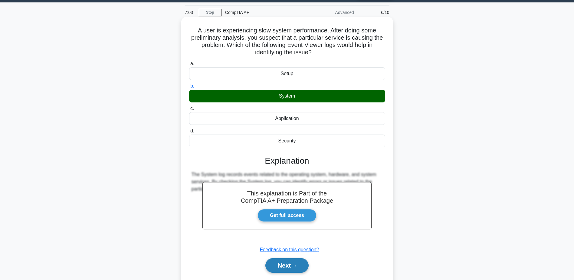
click at [302, 262] on button "Next" at bounding box center [286, 265] width 43 height 15
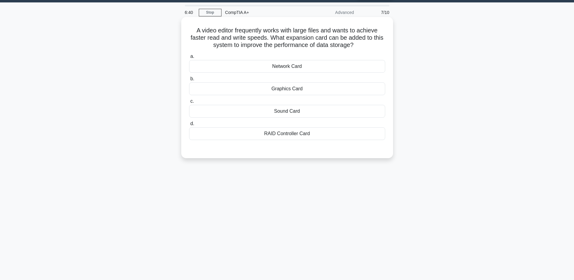
click at [283, 137] on div "RAID Controller Card" at bounding box center [287, 133] width 196 height 13
click at [189, 126] on input "d. RAID Controller Card" at bounding box center [189, 124] width 0 height 4
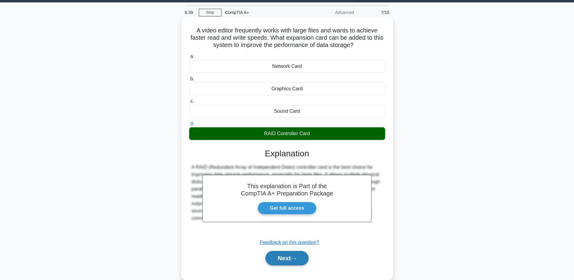
click at [287, 255] on button "Next" at bounding box center [286, 258] width 43 height 15
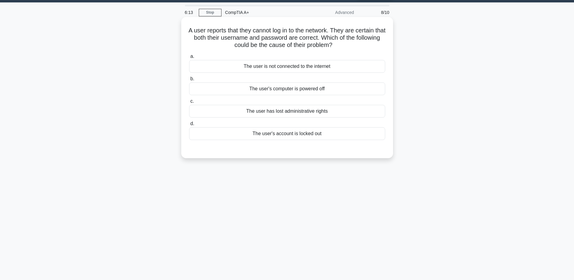
click at [291, 113] on div "The user has lost administrative rights" at bounding box center [287, 111] width 196 height 13
click at [189, 103] on input "c. The user has lost administrative rights" at bounding box center [189, 101] width 0 height 4
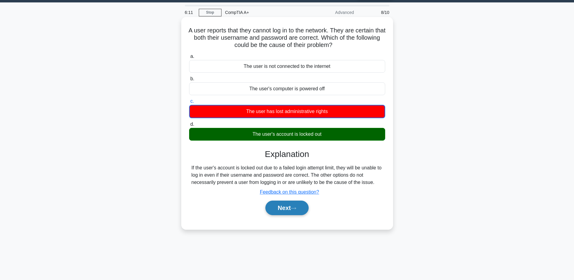
click at [286, 208] on button "Next" at bounding box center [286, 207] width 43 height 15
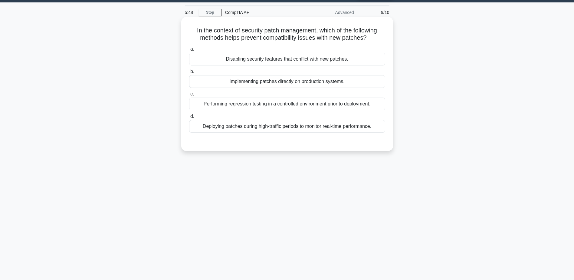
click at [288, 107] on div "Performing regression testing in a controlled environment prior to deployment." at bounding box center [287, 103] width 196 height 13
click at [189, 96] on input "c. Performing regression testing in a controlled environment prior to deploymen…" at bounding box center [189, 94] width 0 height 4
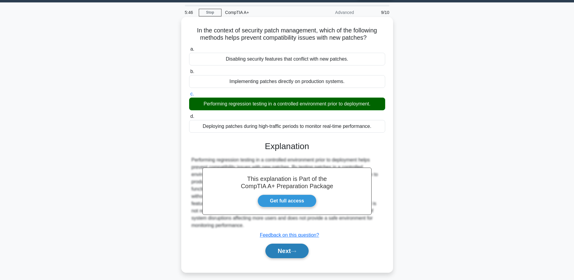
click at [284, 248] on button "Next" at bounding box center [286, 250] width 43 height 15
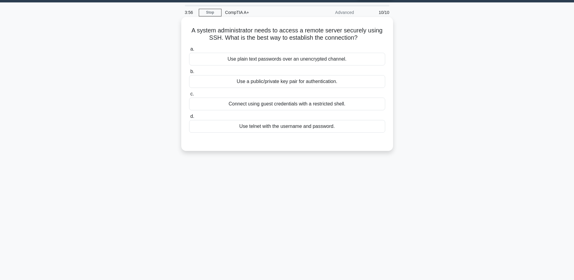
click at [305, 85] on div "Use a public/private key pair for authentication." at bounding box center [287, 81] width 196 height 13
click at [189, 74] on input "b. Use a public/private key pair for authentication." at bounding box center [189, 72] width 0 height 4
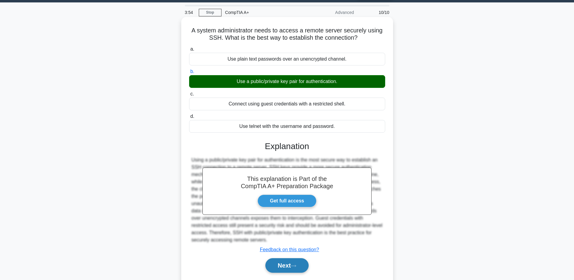
click at [293, 264] on button "Next" at bounding box center [286, 265] width 43 height 15
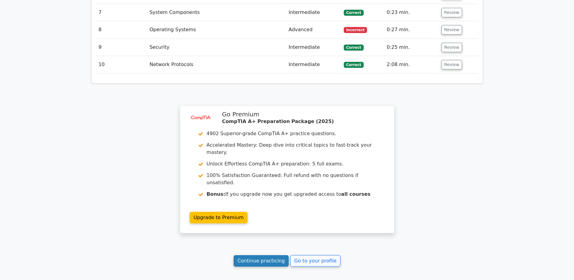
scroll to position [817, 0]
click at [266, 255] on link "Continue practicing" at bounding box center [261, 261] width 55 height 12
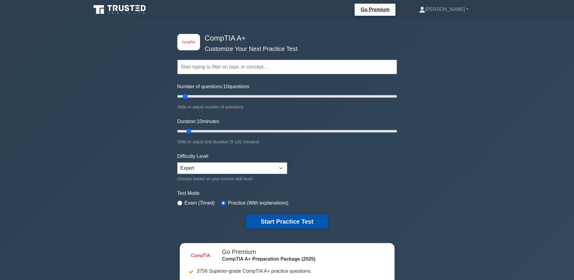
click at [293, 221] on button "Start Practice Test" at bounding box center [287, 221] width 82 height 14
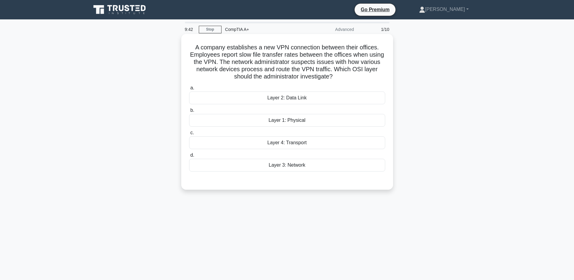
click at [291, 146] on div "Layer 4: Transport" at bounding box center [287, 142] width 196 height 13
click at [189, 135] on input "c. Layer 4: Transport" at bounding box center [189, 133] width 0 height 4
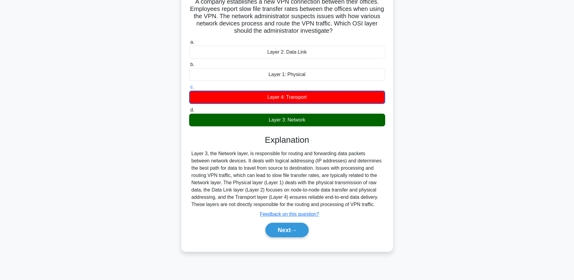
scroll to position [47, 0]
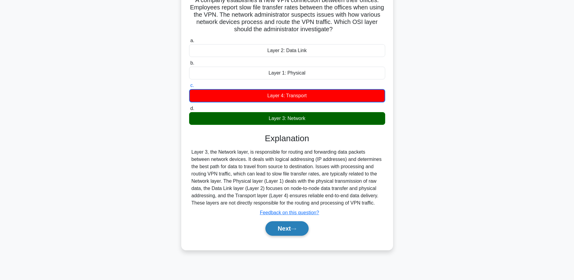
click at [286, 229] on button "Next" at bounding box center [286, 228] width 43 height 15
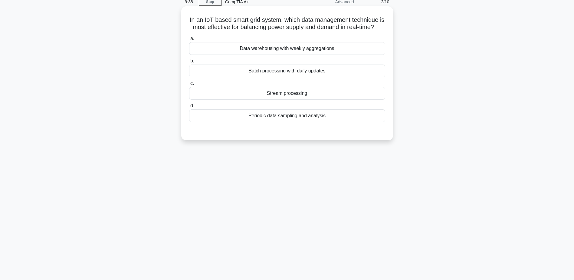
scroll to position [17, 0]
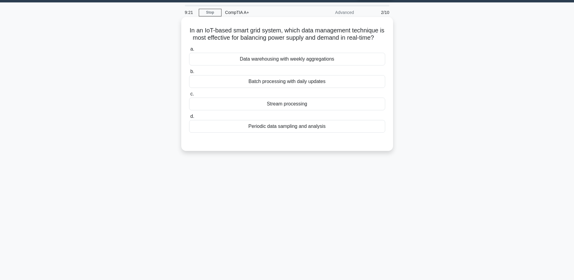
click at [287, 110] on div "Stream processing" at bounding box center [287, 103] width 196 height 13
click at [189, 96] on input "c. Stream processing" at bounding box center [189, 94] width 0 height 4
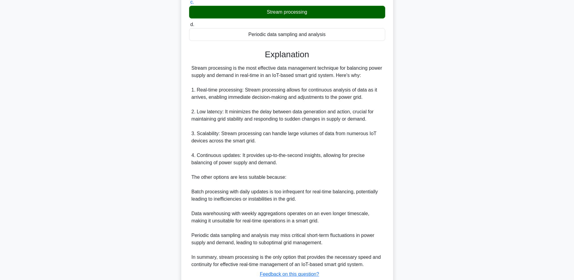
scroll to position [138, 0]
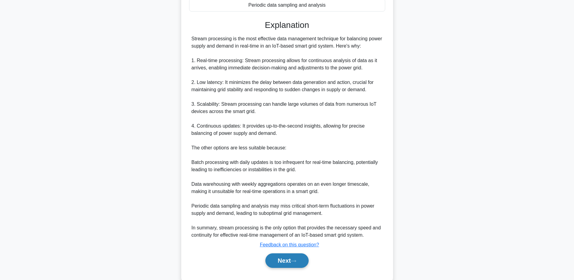
click at [284, 265] on button "Next" at bounding box center [286, 260] width 43 height 15
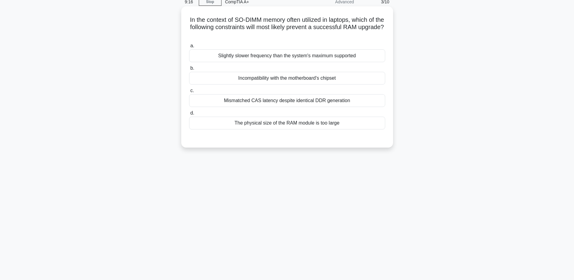
scroll to position [17, 0]
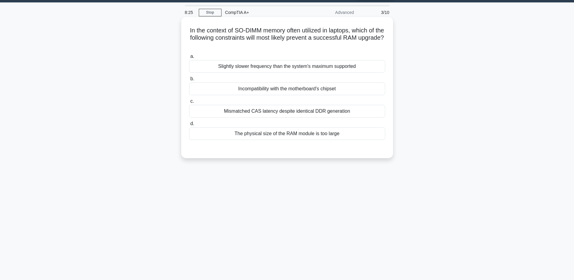
click at [275, 113] on div "Mismatched CAS latency despite identical DDR generation" at bounding box center [287, 111] width 196 height 13
click at [189, 103] on input "c. Mismatched CAS latency despite identical DDR generation" at bounding box center [189, 101] width 0 height 4
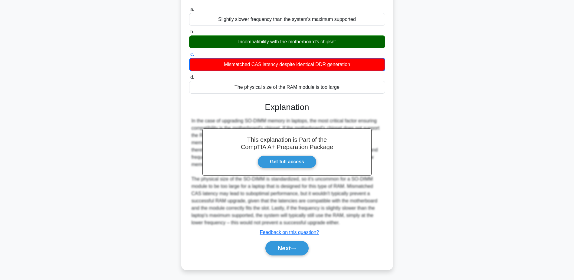
scroll to position [65, 0]
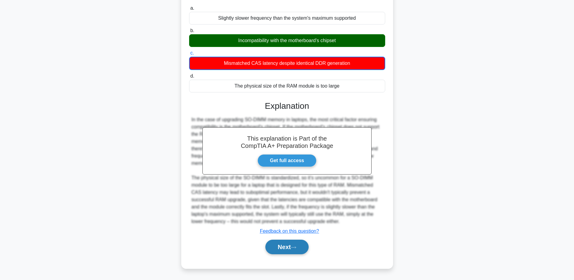
click at [279, 250] on button "Next" at bounding box center [286, 246] width 43 height 15
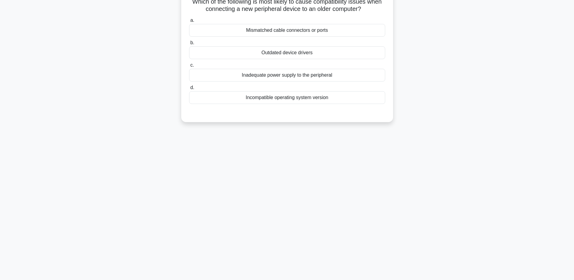
scroll to position [17, 0]
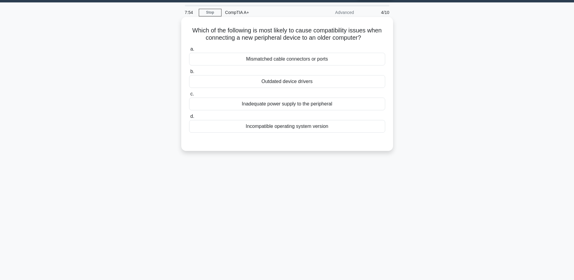
click at [291, 84] on div "Outdated device drivers" at bounding box center [287, 81] width 196 height 13
click at [189, 74] on input "b. Outdated device drivers" at bounding box center [189, 72] width 0 height 4
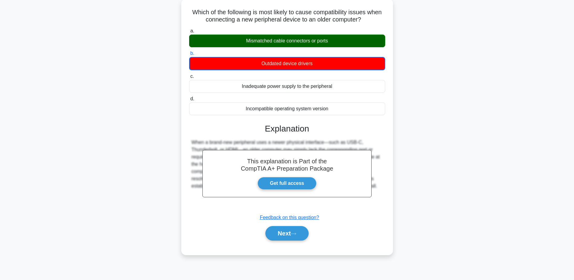
scroll to position [47, 0]
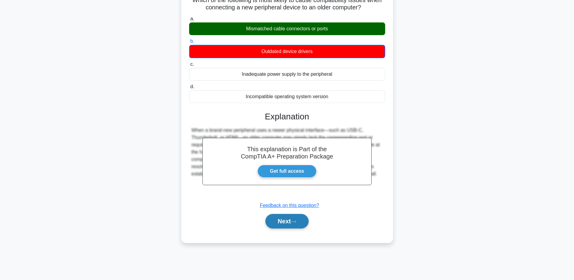
drag, startPoint x: 282, startPoint y: 223, endPoint x: 282, endPoint y: 219, distance: 3.9
click at [282, 223] on button "Next" at bounding box center [286, 221] width 43 height 15
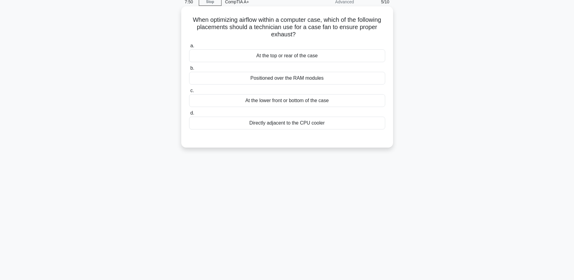
scroll to position [17, 0]
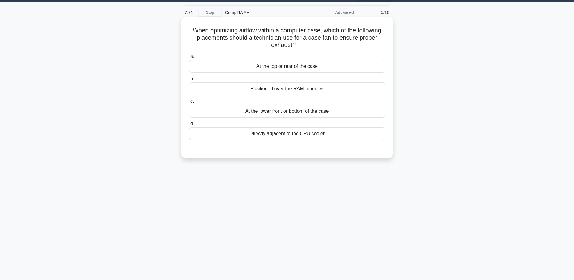
click at [284, 114] on div "At the lower front or bottom of the case" at bounding box center [287, 111] width 196 height 13
click at [189, 103] on input "c. At the lower front or bottom of the case" at bounding box center [189, 101] width 0 height 4
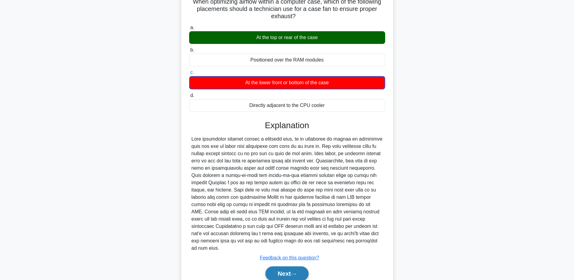
scroll to position [35, 0]
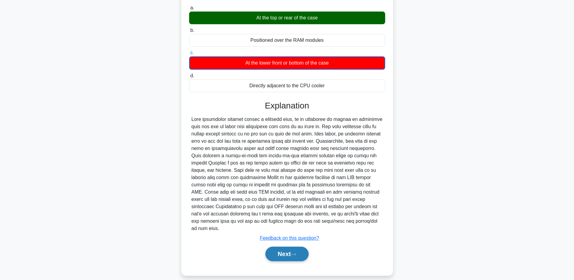
drag, startPoint x: 277, startPoint y: 246, endPoint x: 280, endPoint y: 248, distance: 3.9
click at [280, 248] on button "Next" at bounding box center [286, 253] width 43 height 15
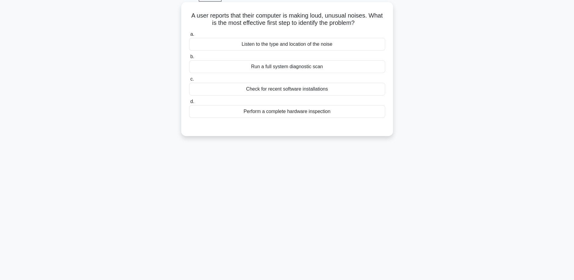
scroll to position [17, 0]
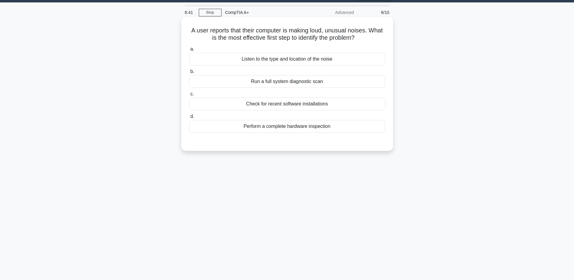
click at [286, 58] on div "Listen to the type and location of the noise" at bounding box center [287, 59] width 196 height 13
click at [189, 51] on input "a. Listen to the type and location of the noise" at bounding box center [189, 49] width 0 height 4
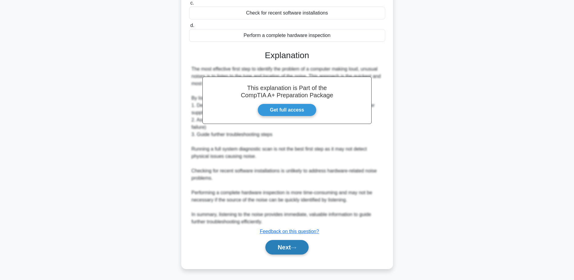
click at [289, 243] on button "Next" at bounding box center [286, 247] width 43 height 15
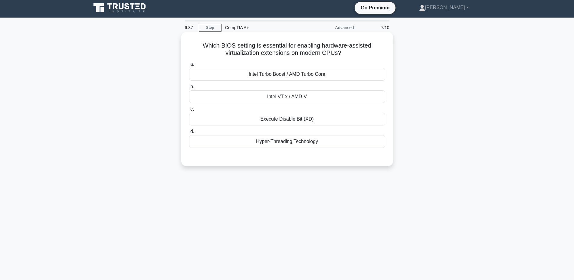
scroll to position [0, 0]
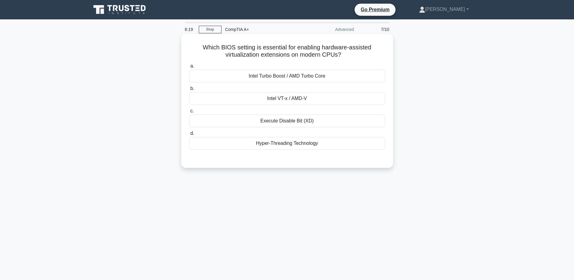
click at [284, 145] on div "Hyper-Threading Technology" at bounding box center [287, 143] width 196 height 13
click at [189, 135] on input "d. Hyper-Threading Technology" at bounding box center [189, 133] width 0 height 4
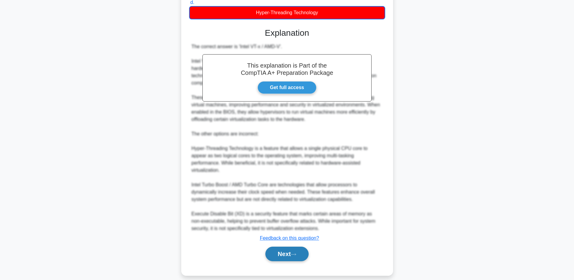
click at [284, 246] on button "Next" at bounding box center [286, 253] width 43 height 15
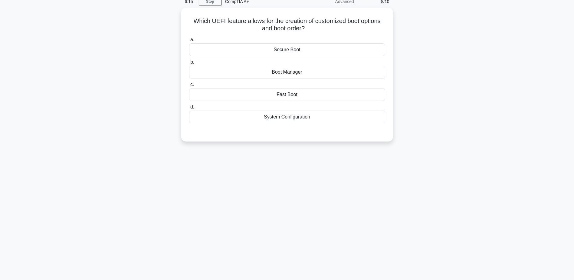
scroll to position [17, 0]
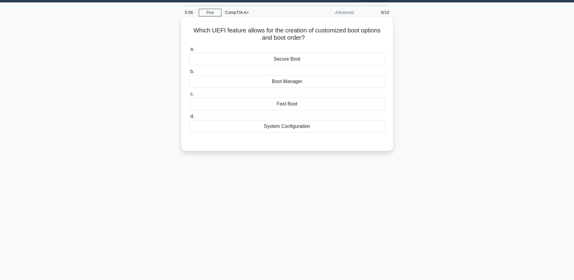
click at [299, 82] on div "Boot Manager" at bounding box center [287, 81] width 196 height 13
click at [189, 74] on input "b. Boot Manager" at bounding box center [189, 72] width 0 height 4
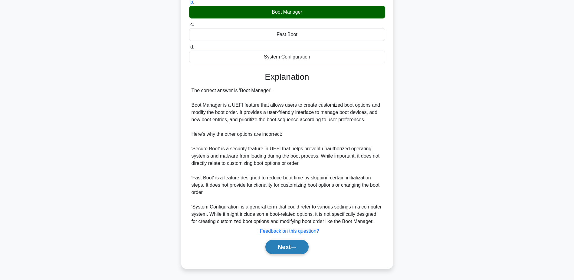
click at [279, 243] on button "Next" at bounding box center [286, 246] width 43 height 15
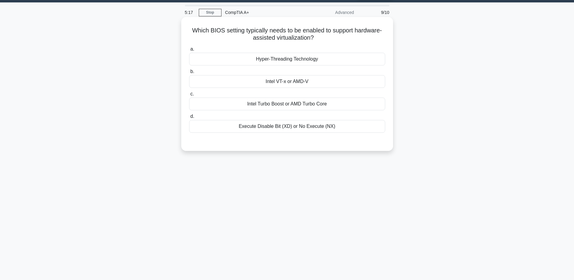
click at [289, 127] on div "Execute Disable Bit (XD) or No Execute (NX)" at bounding box center [287, 126] width 196 height 13
click at [189, 118] on input "d. Execute Disable Bit (XD) or No Execute (NX)" at bounding box center [189, 116] width 0 height 4
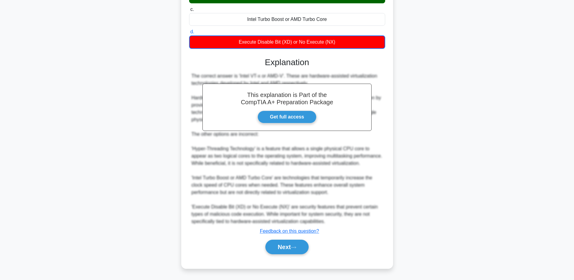
scroll to position [108, 0]
click at [278, 239] on div "Next" at bounding box center [287, 246] width 196 height 19
click at [282, 248] on button "Next" at bounding box center [286, 246] width 43 height 15
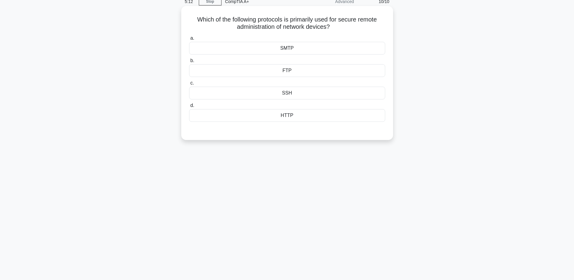
scroll to position [17, 0]
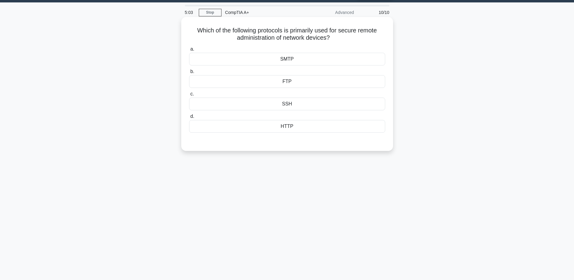
click at [291, 59] on div "SMTP" at bounding box center [287, 59] width 196 height 13
click at [189, 51] on input "a. SMTP" at bounding box center [189, 49] width 0 height 4
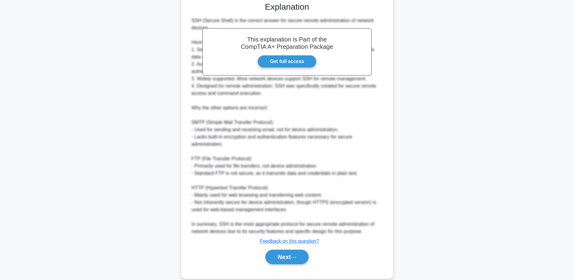
scroll to position [167, 0]
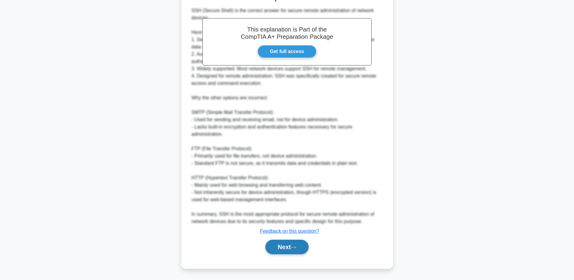
click at [284, 247] on button "Next" at bounding box center [286, 246] width 43 height 15
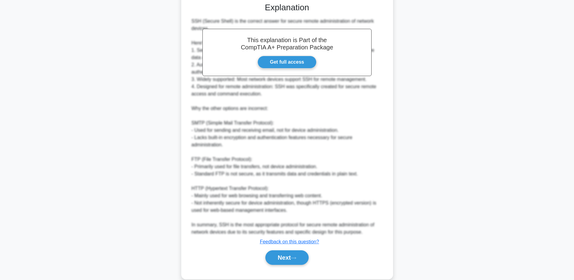
scroll to position [166, 0]
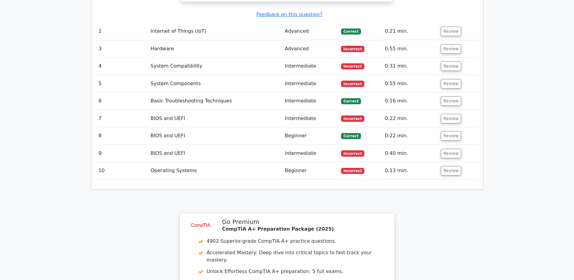
scroll to position [847, 0]
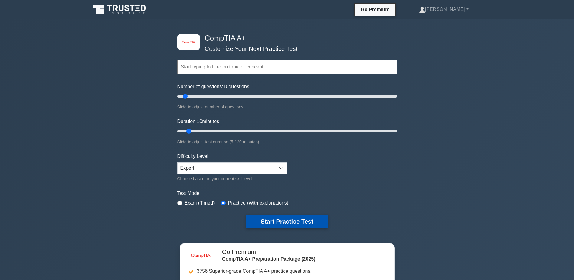
click at [281, 219] on button "Start Practice Test" at bounding box center [287, 221] width 82 height 14
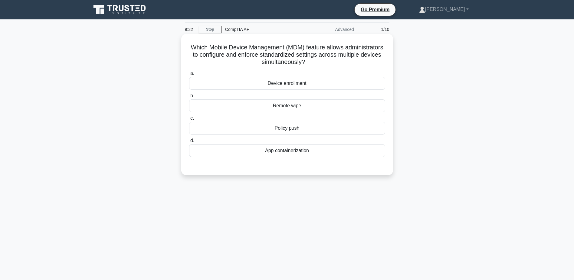
click at [304, 84] on div "Device enrollment" at bounding box center [287, 83] width 196 height 13
click at [189, 75] on input "a. Device enrollment" at bounding box center [189, 73] width 0 height 4
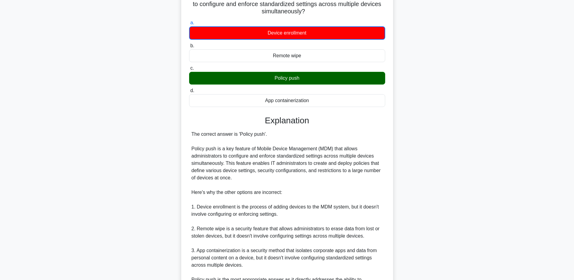
scroll to position [121, 0]
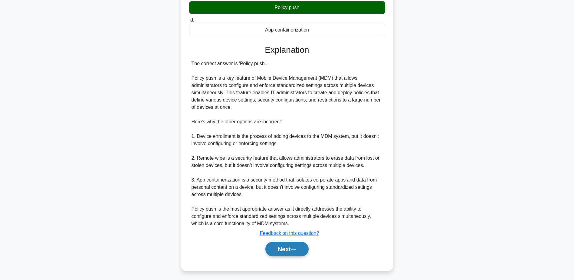
drag, startPoint x: 287, startPoint y: 256, endPoint x: 288, endPoint y: 248, distance: 8.3
click at [287, 256] on button "Next" at bounding box center [286, 249] width 43 height 15
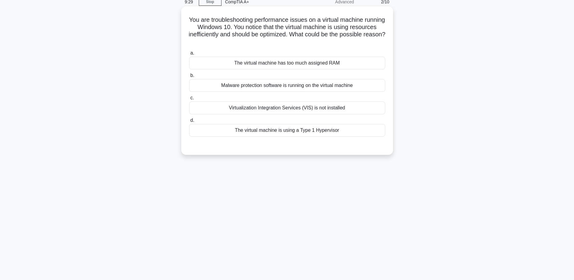
scroll to position [17, 0]
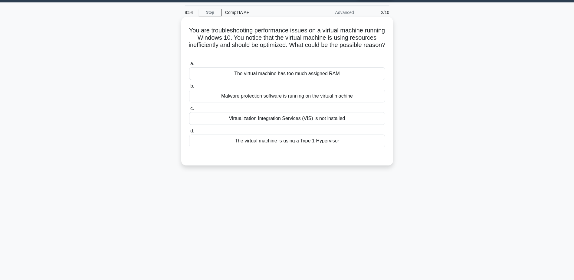
click at [324, 144] on div "The virtual machine is using a Type 1 Hypervisor" at bounding box center [287, 140] width 196 height 13
click at [189, 133] on input "d. The virtual machine is using a Type 1 Hypervisor" at bounding box center [189, 131] width 0 height 4
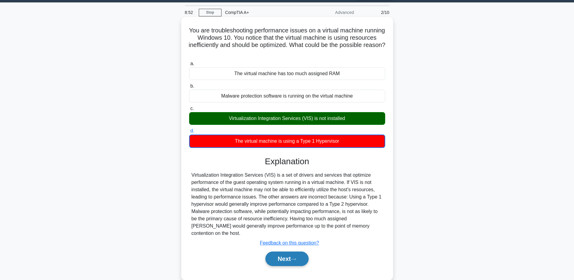
click at [288, 252] on button "Next" at bounding box center [286, 258] width 43 height 15
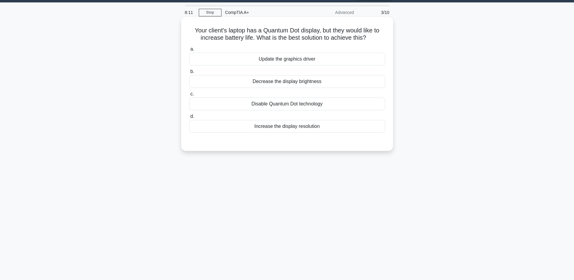
click at [287, 61] on div "Update the graphics driver" at bounding box center [287, 59] width 196 height 13
click at [189, 51] on input "a. Update the graphics driver" at bounding box center [189, 49] width 0 height 4
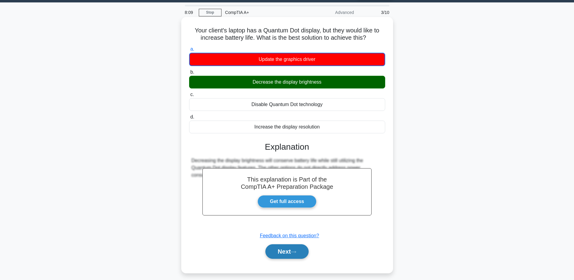
click at [298, 250] on button "Next" at bounding box center [286, 251] width 43 height 15
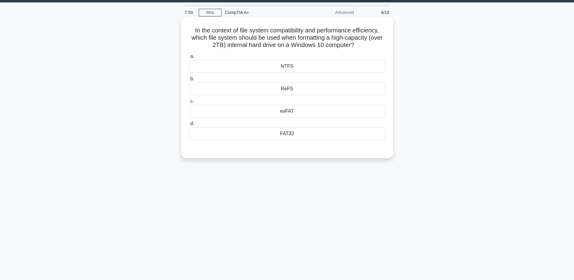
click at [289, 133] on div "FAT32" at bounding box center [287, 133] width 196 height 13
click at [189, 126] on input "d. FAT32" at bounding box center [189, 124] width 0 height 4
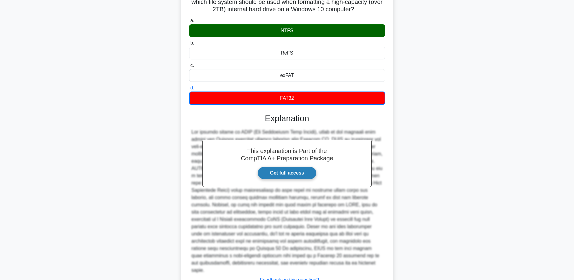
scroll to position [94, 0]
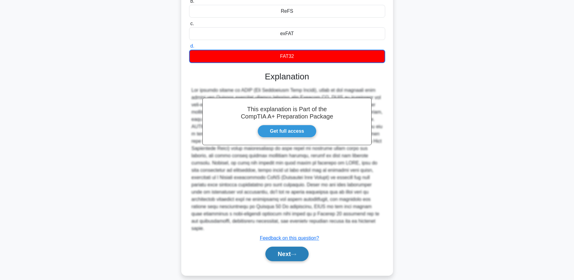
click at [283, 251] on button "Next" at bounding box center [286, 253] width 43 height 15
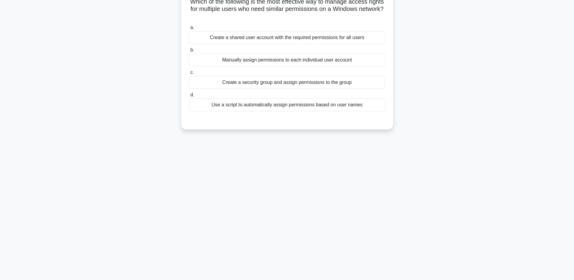
scroll to position [17, 0]
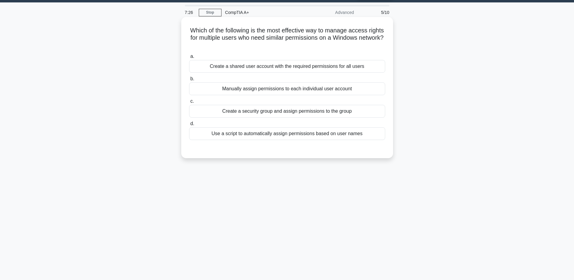
click at [284, 113] on div "Create a security group and assign permissions to the group" at bounding box center [287, 111] width 196 height 13
click at [189, 103] on input "c. Create a security group and assign permissions to the group" at bounding box center [189, 101] width 0 height 4
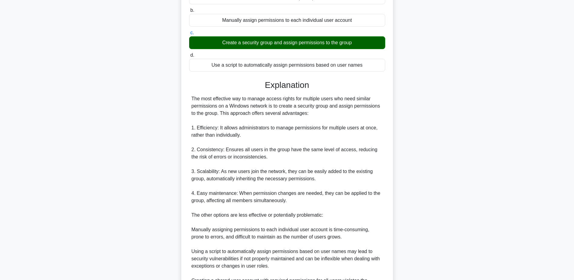
scroll to position [138, 0]
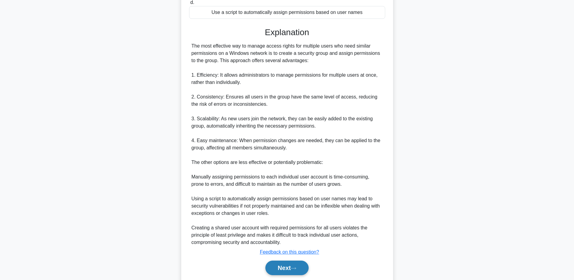
click at [292, 265] on button "Next" at bounding box center [286, 267] width 43 height 15
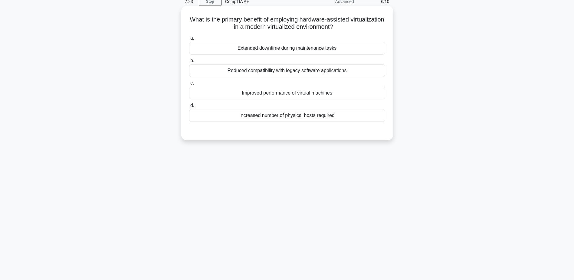
scroll to position [17, 0]
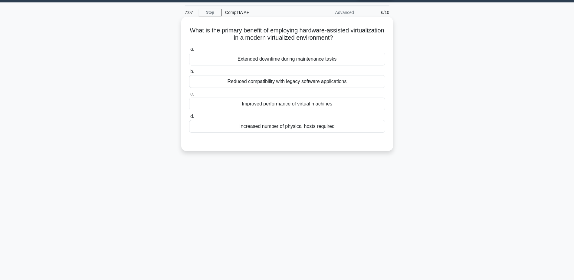
click at [300, 132] on div "Increased number of physical hosts required" at bounding box center [287, 126] width 196 height 13
click at [189, 118] on input "d. Increased number of physical hosts required" at bounding box center [189, 116] width 0 height 4
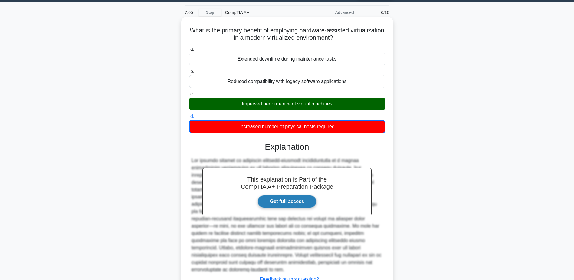
scroll to position [58, 0]
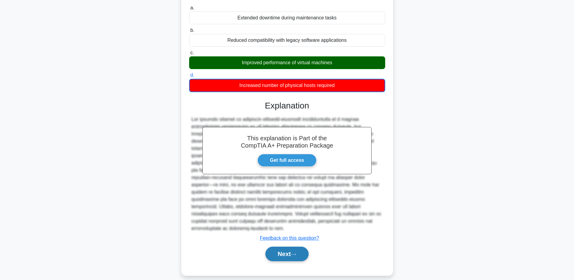
click at [286, 247] on button "Next" at bounding box center [286, 253] width 43 height 15
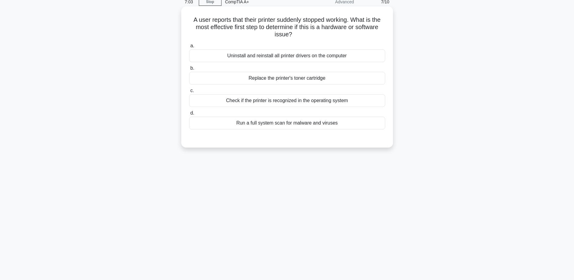
scroll to position [17, 0]
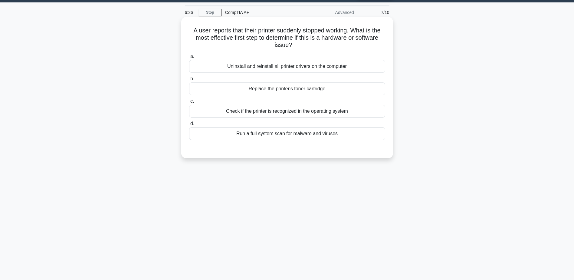
click at [290, 90] on div "Replace the printer's toner cartridge" at bounding box center [287, 88] width 196 height 13
click at [189, 81] on input "b. Replace the printer's toner cartridge" at bounding box center [189, 79] width 0 height 4
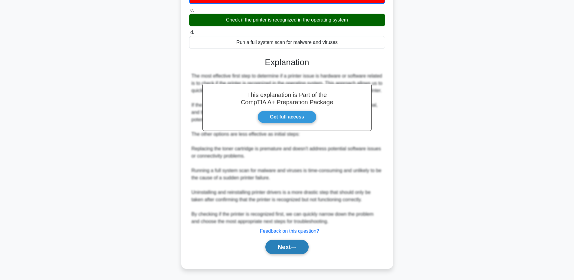
click at [291, 247] on button "Next" at bounding box center [286, 246] width 43 height 15
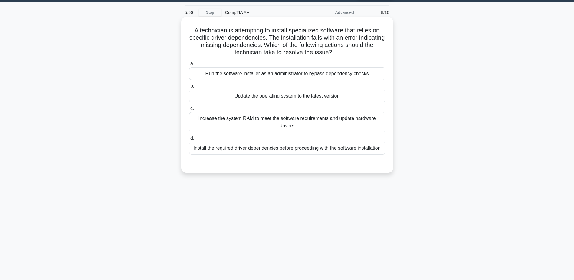
click at [299, 149] on div "Install the required driver dependencies before proceeding with the software in…" at bounding box center [287, 148] width 196 height 13
click at [189, 140] on input "d. Install the required driver dependencies before proceeding with the software…" at bounding box center [189, 138] width 0 height 4
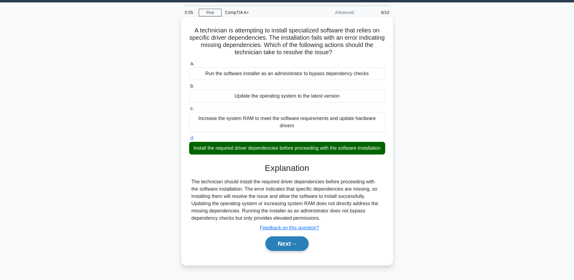
click at [296, 245] on icon at bounding box center [293, 243] width 5 height 3
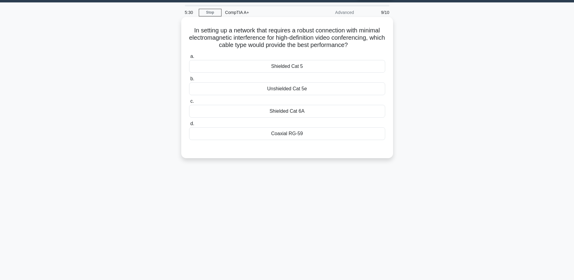
click at [286, 113] on div "Shielded Cat 6A" at bounding box center [287, 111] width 196 height 13
click at [189, 103] on input "c. Shielded Cat 6A" at bounding box center [189, 101] width 0 height 4
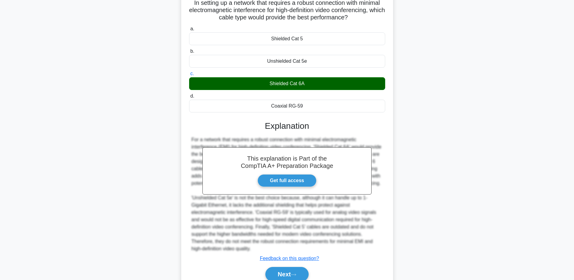
scroll to position [72, 0]
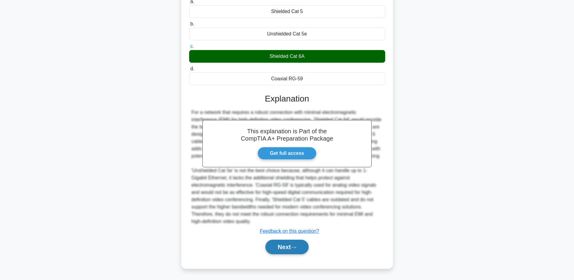
click at [286, 246] on button "Next" at bounding box center [286, 246] width 43 height 15
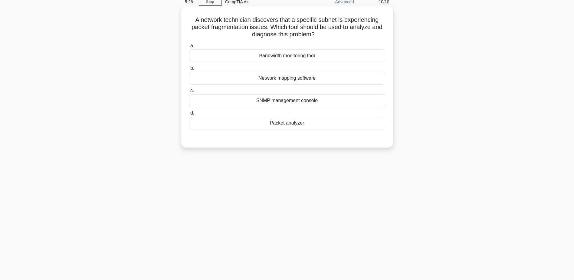
scroll to position [17, 0]
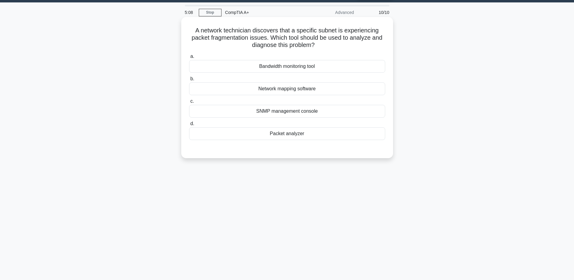
click at [288, 137] on div "Packet analyzer" at bounding box center [287, 133] width 196 height 13
click at [189, 126] on input "d. Packet analyzer" at bounding box center [189, 124] width 0 height 4
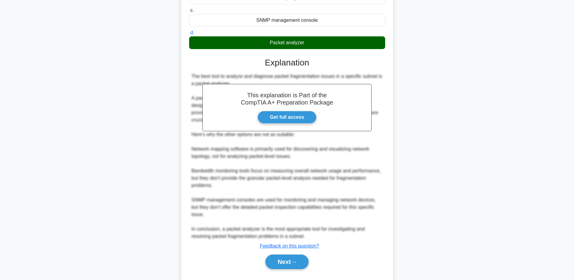
scroll to position [123, 0]
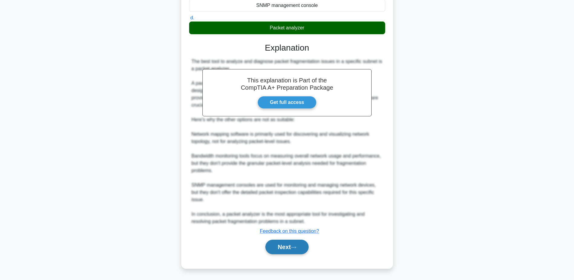
click at [288, 248] on button "Next" at bounding box center [286, 246] width 43 height 15
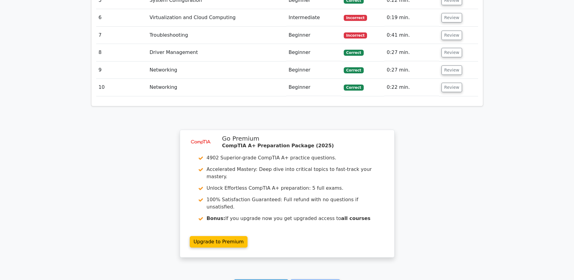
scroll to position [938, 0]
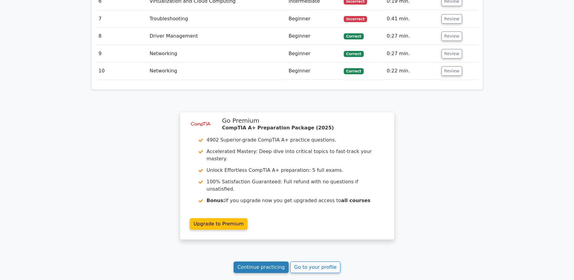
click at [268, 261] on link "Continue practicing" at bounding box center [261, 267] width 55 height 12
